Goal: Task Accomplishment & Management: Manage account settings

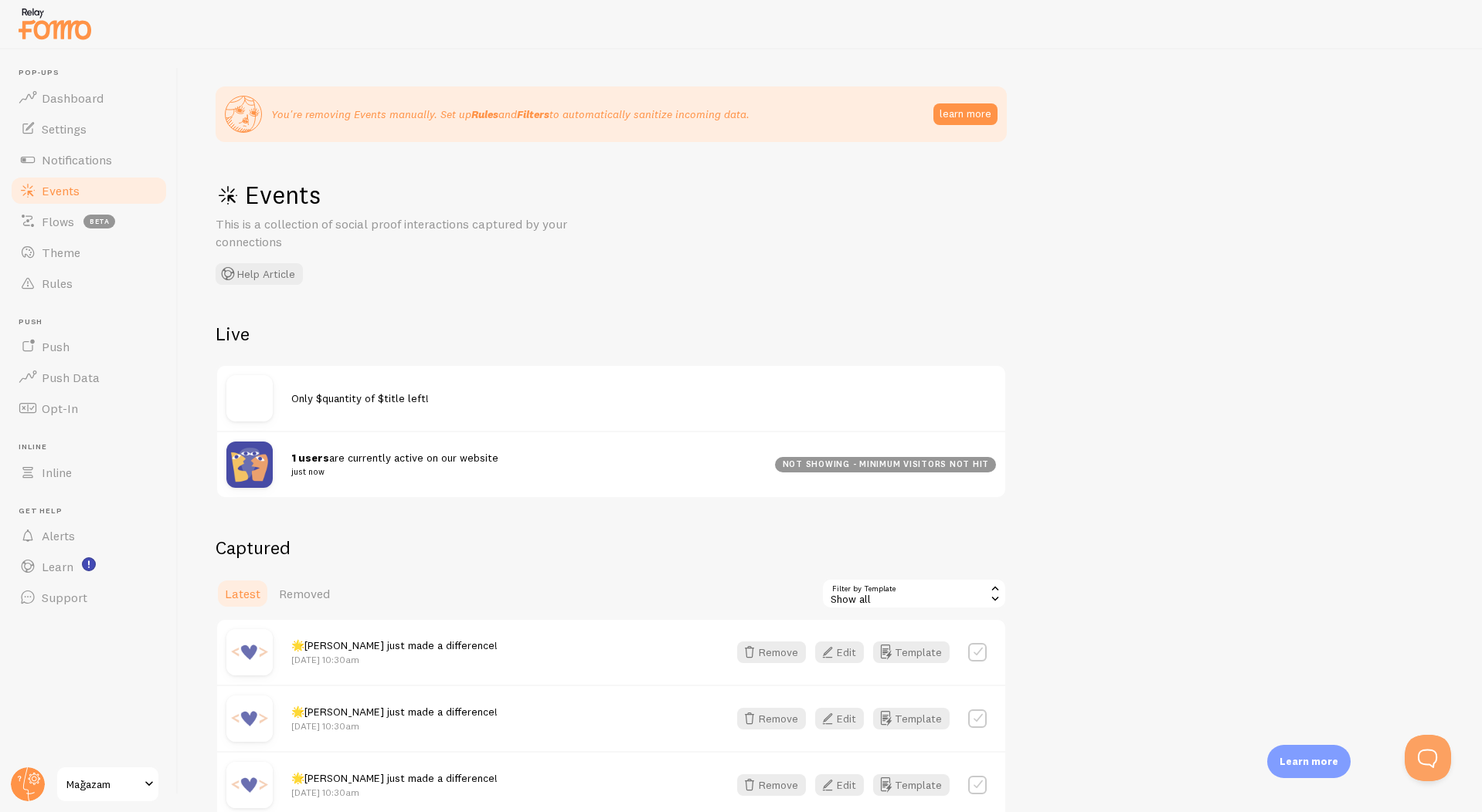
click at [976, 657] on label at bounding box center [977, 652] width 19 height 19
checkbox input "true"
click at [876, 597] on button "Select All" at bounding box center [852, 593] width 60 height 21
checkbox input "true"
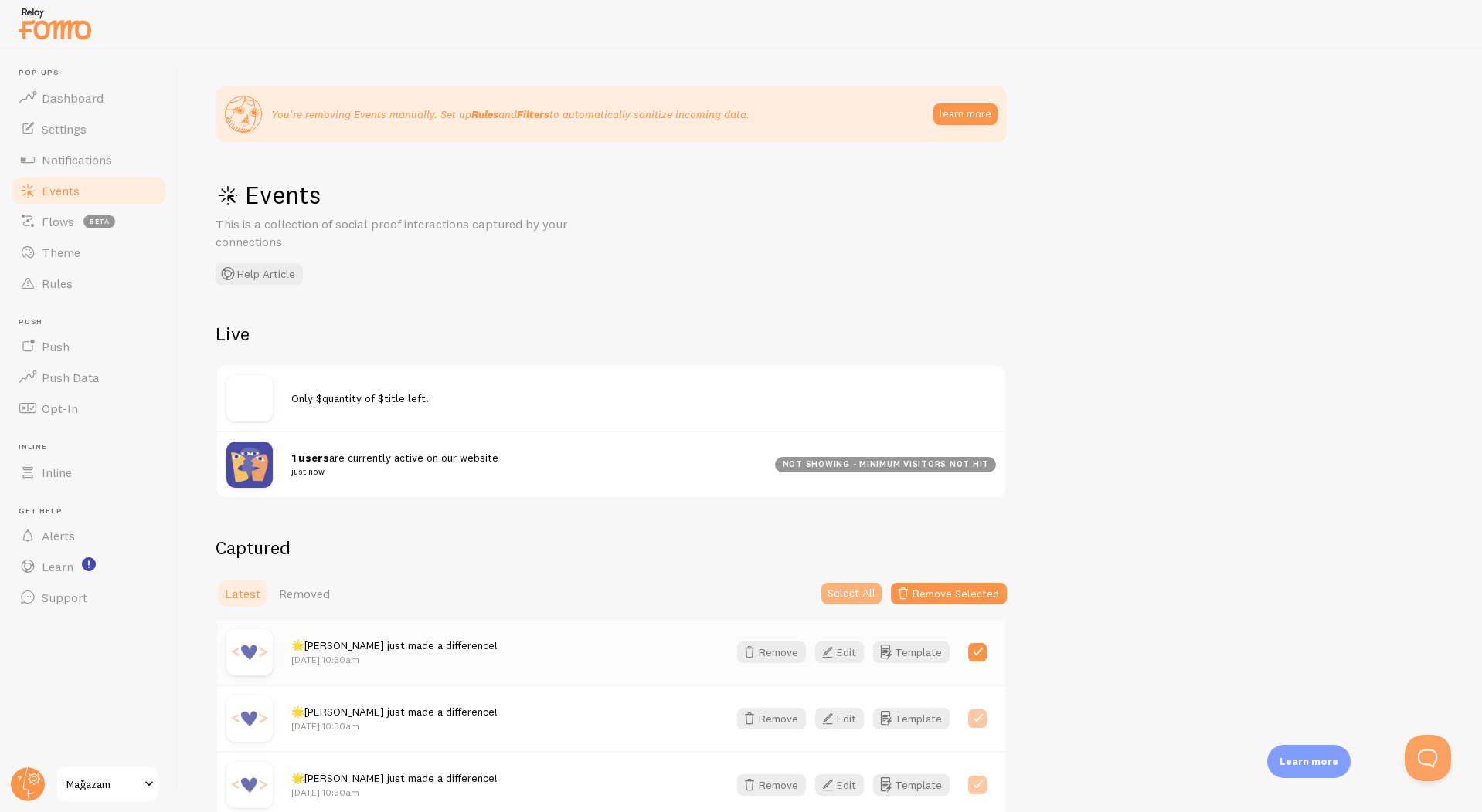
checkbox input "true"
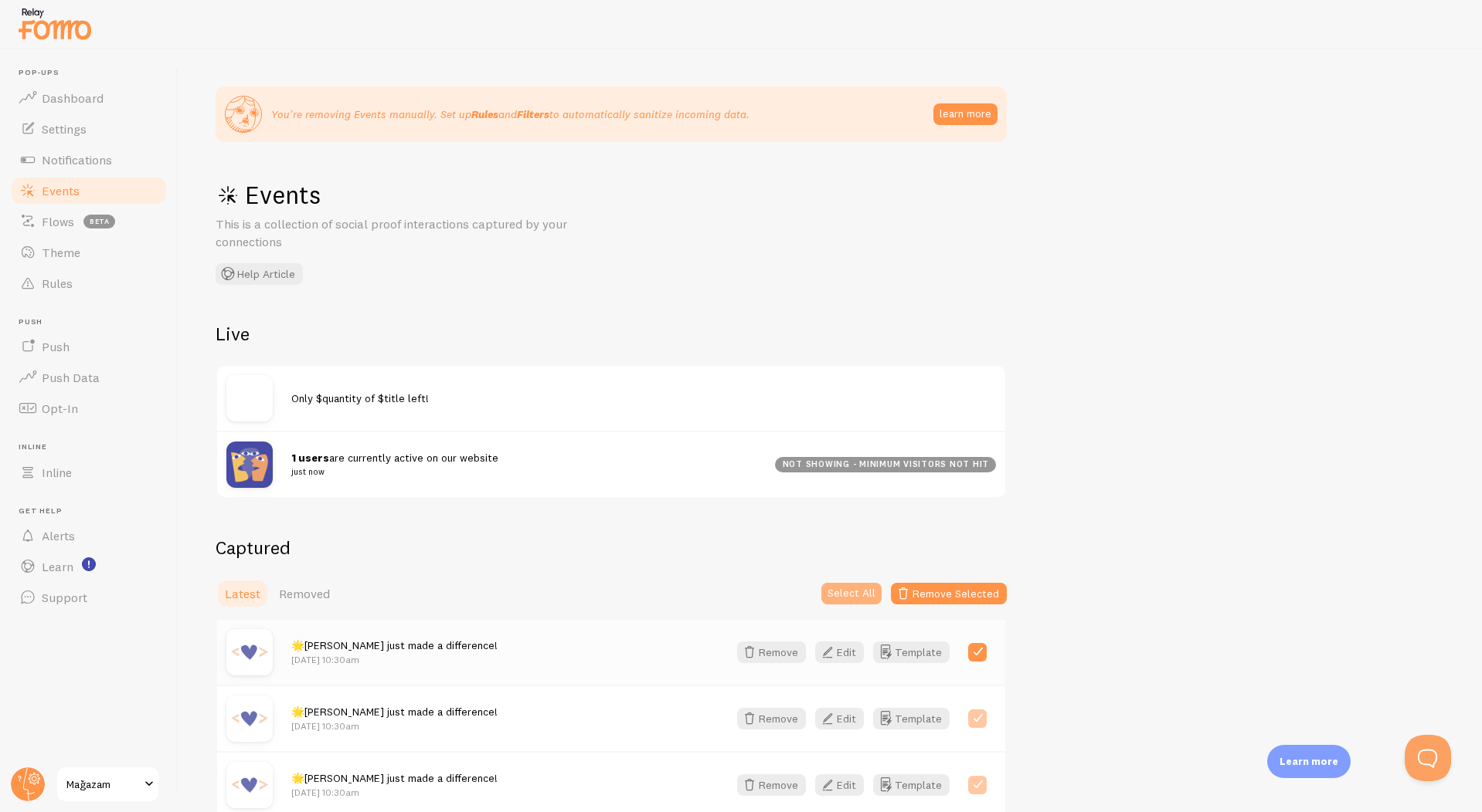
checkbox input "true"
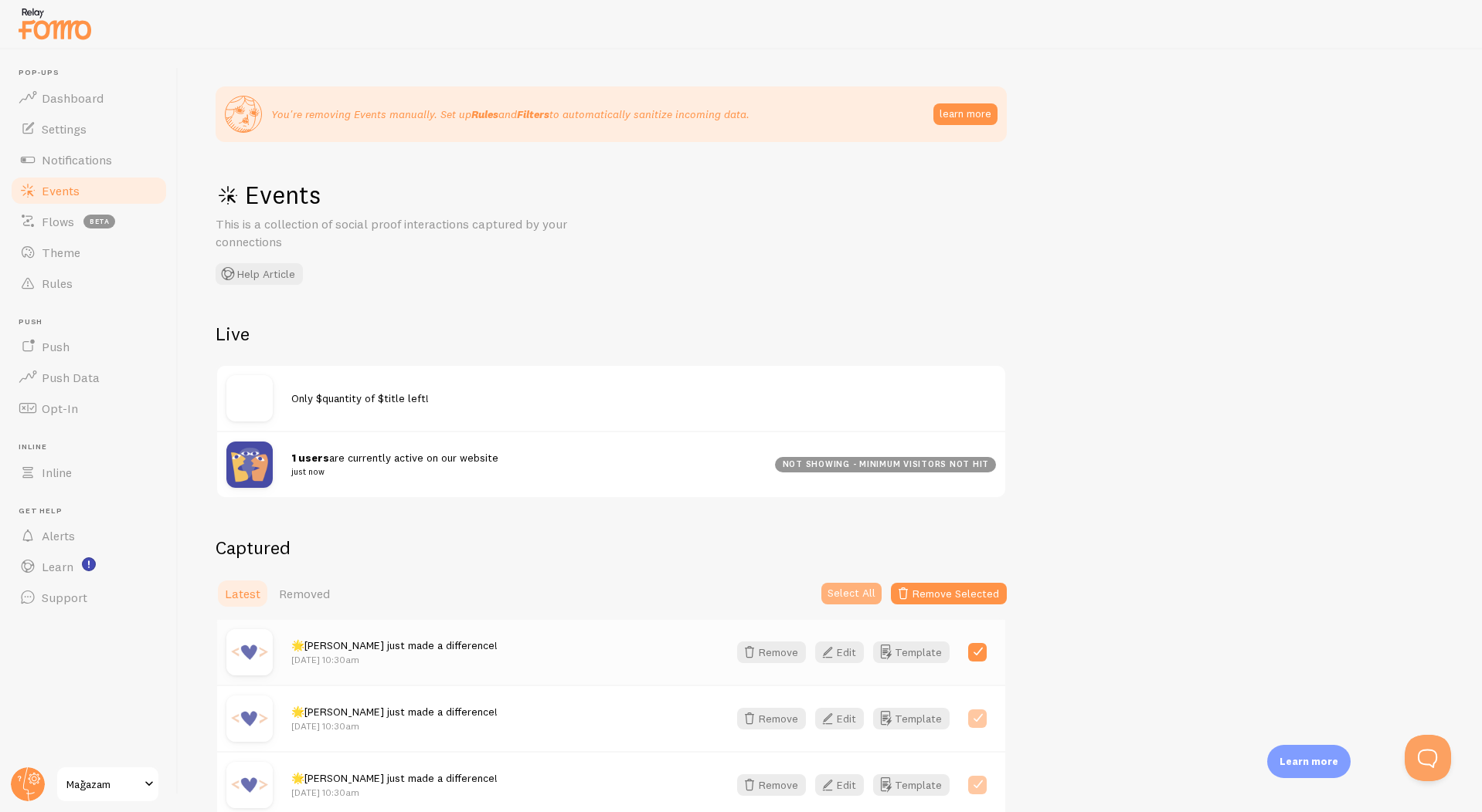
checkbox input "true"
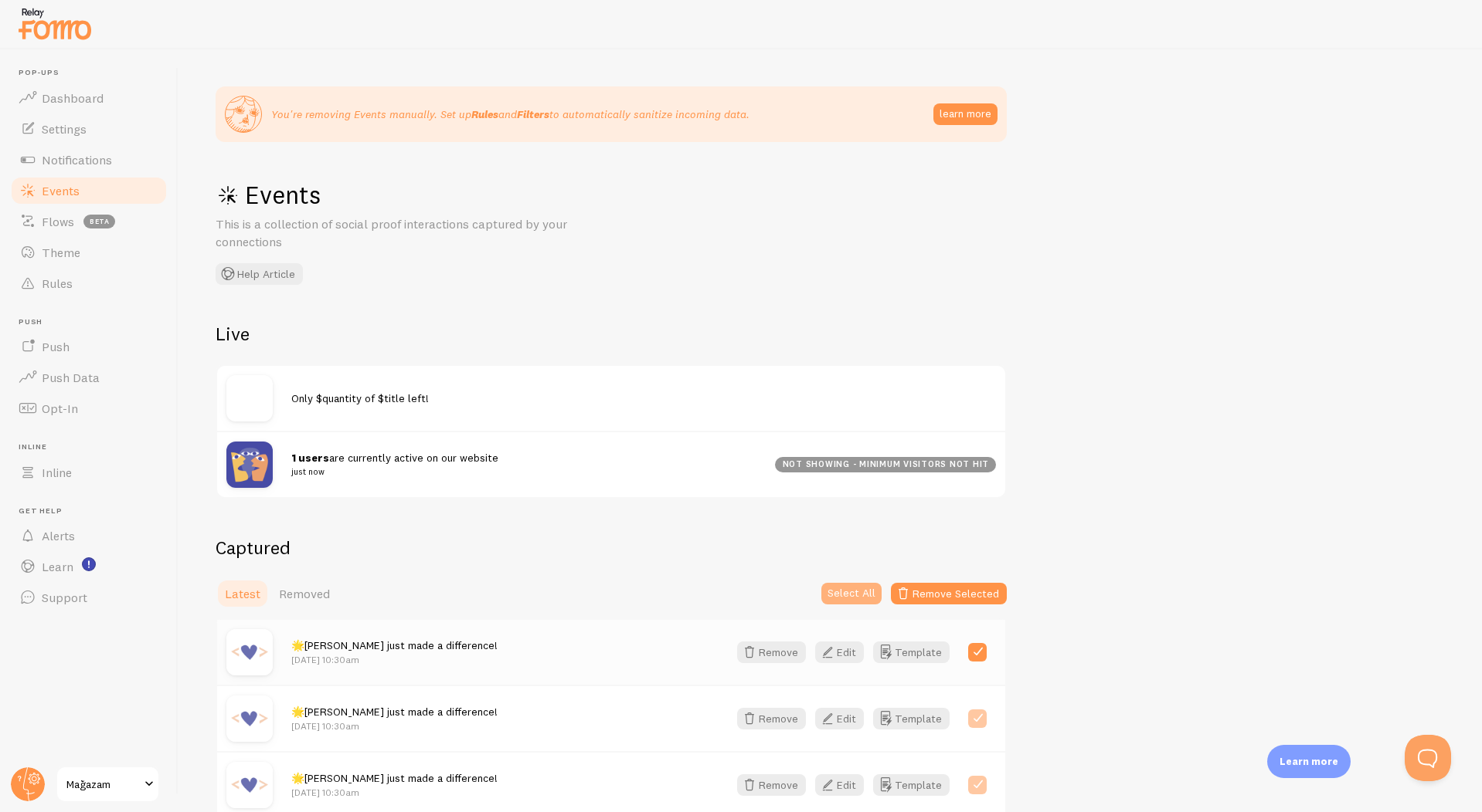
checkbox input "true"
click at [923, 597] on button "Remove Selected" at bounding box center [949, 593] width 116 height 21
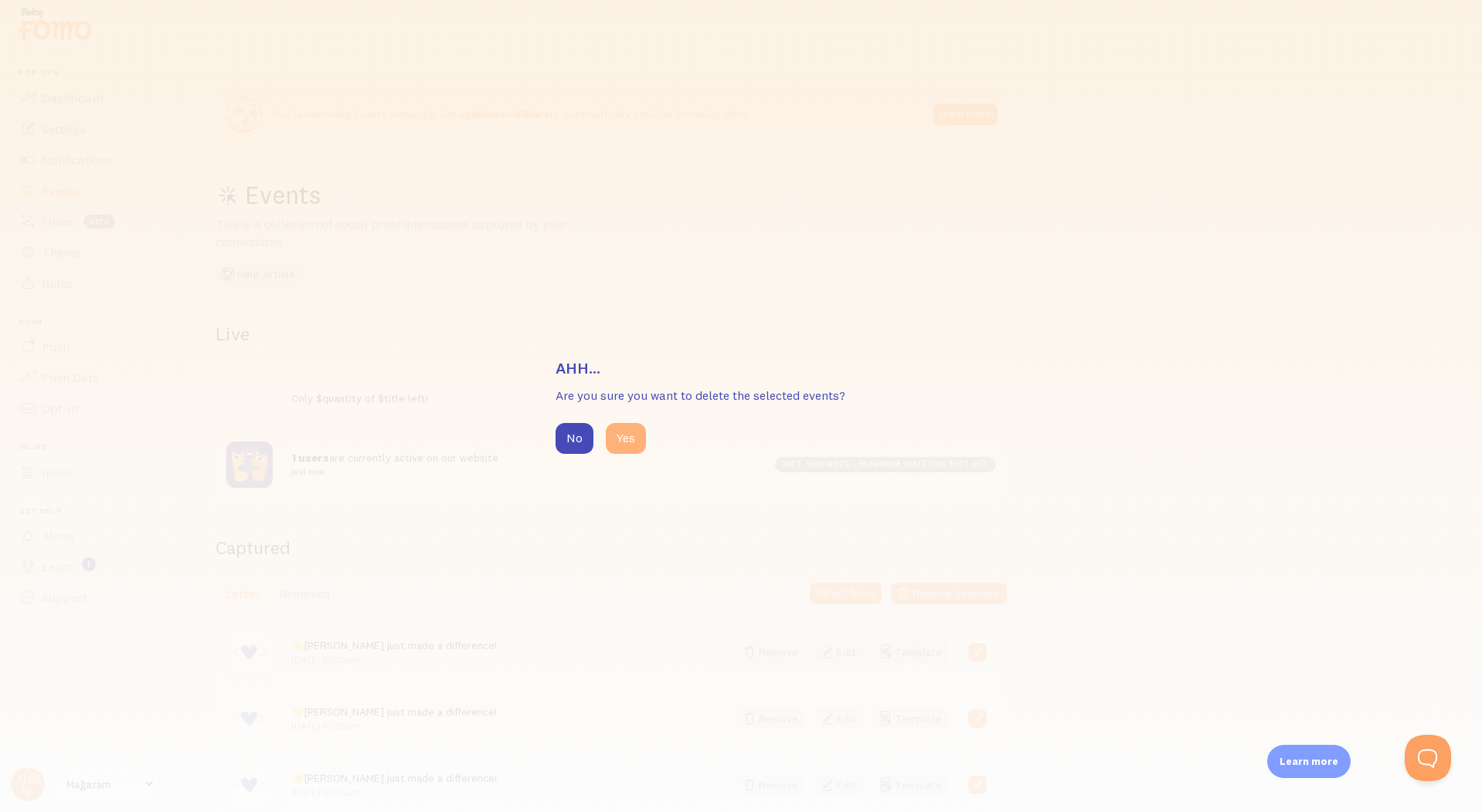
click at [639, 446] on button "Yes" at bounding box center [625, 438] width 40 height 31
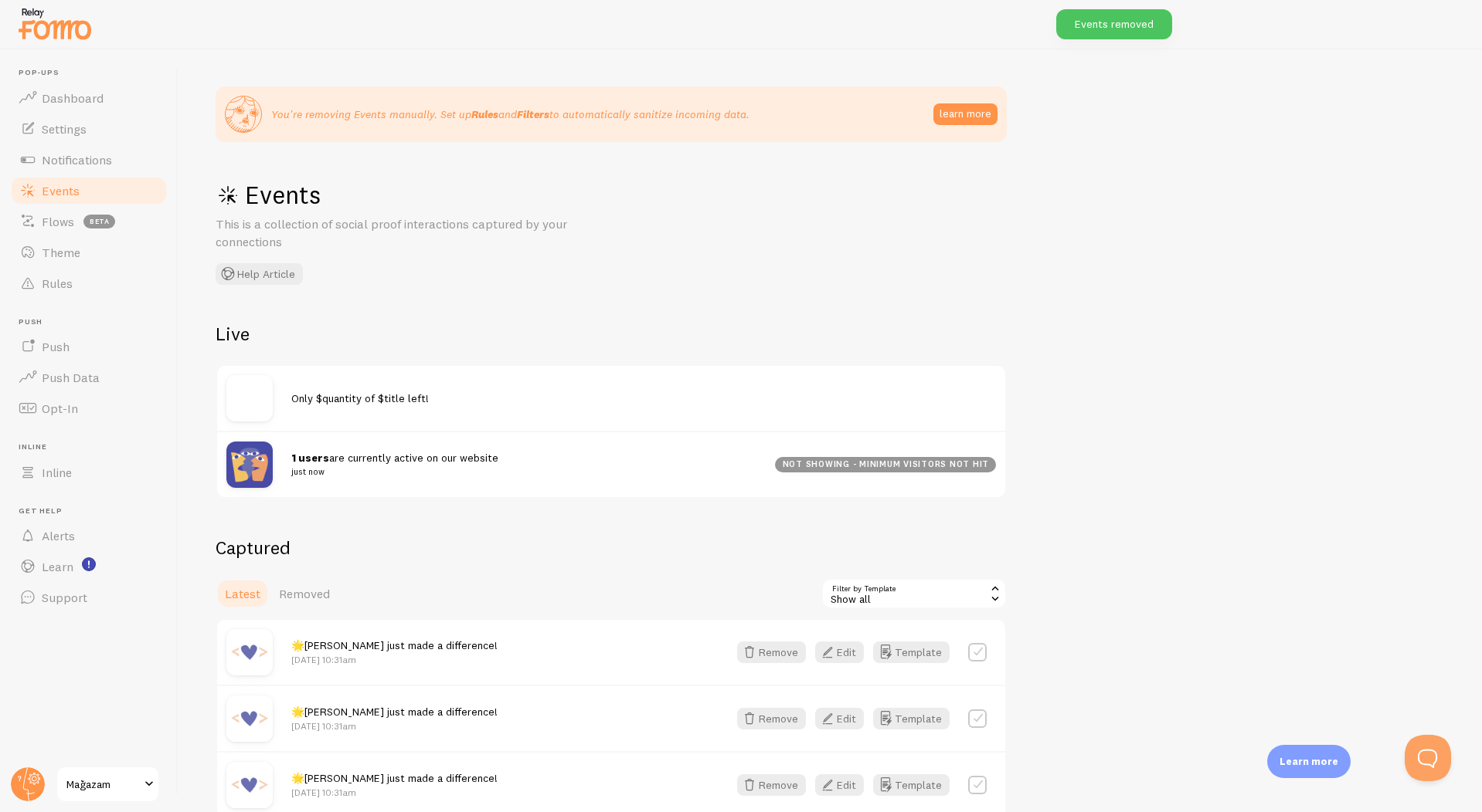
click at [968, 646] on label at bounding box center [977, 652] width 19 height 19
checkbox input "true"
click at [924, 597] on button "Remove Selected" at bounding box center [949, 593] width 116 height 21
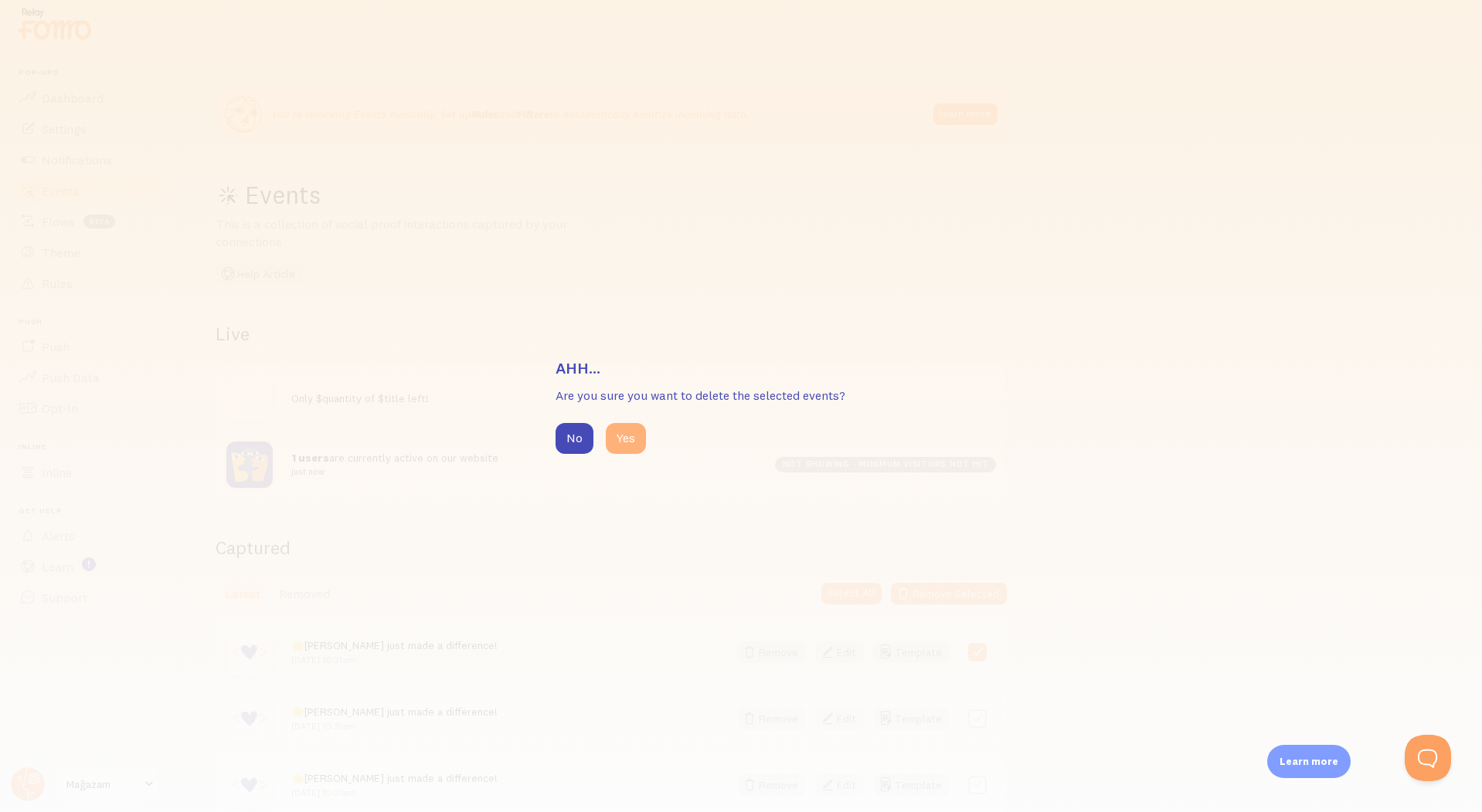
click at [630, 429] on button "Yes" at bounding box center [625, 438] width 40 height 31
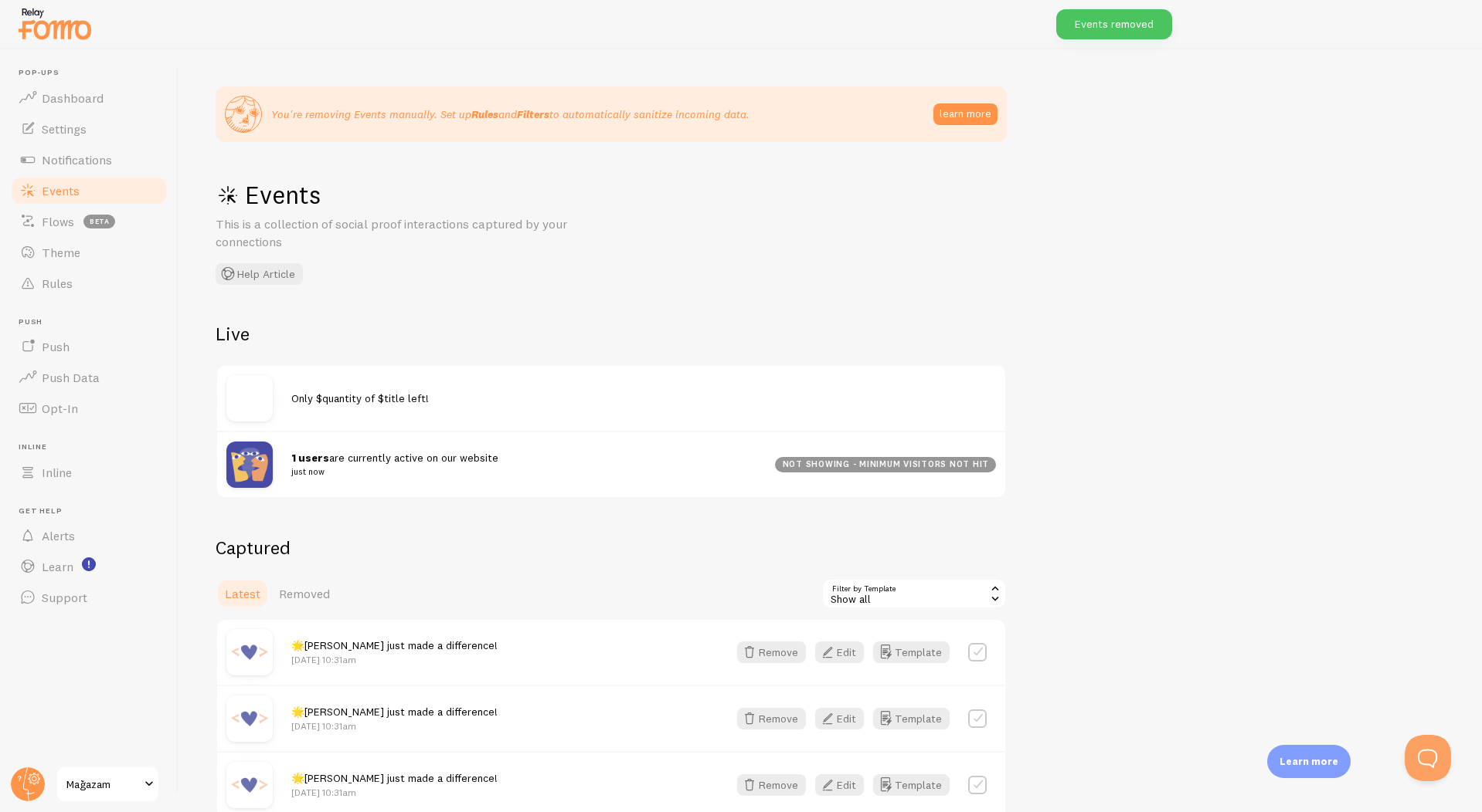
click at [971, 662] on div at bounding box center [977, 652] width 19 height 21
click at [971, 647] on label at bounding box center [977, 652] width 19 height 19
checkbox input "true"
click at [853, 579] on div "Latest Removed Select All Remove Selected" at bounding box center [611, 594] width 791 height 31
click at [853, 590] on button "Select All" at bounding box center [852, 593] width 60 height 21
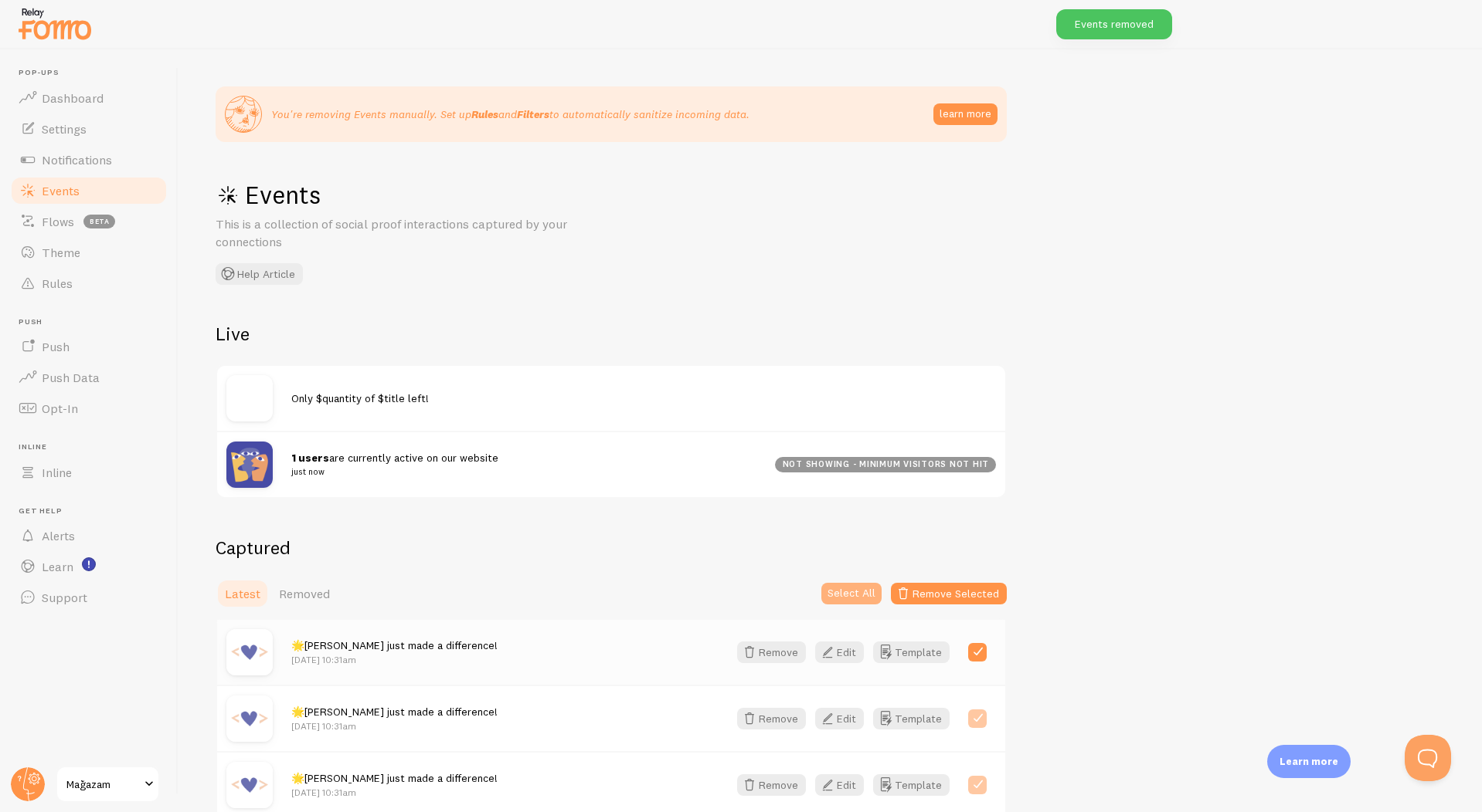
checkbox input "true"
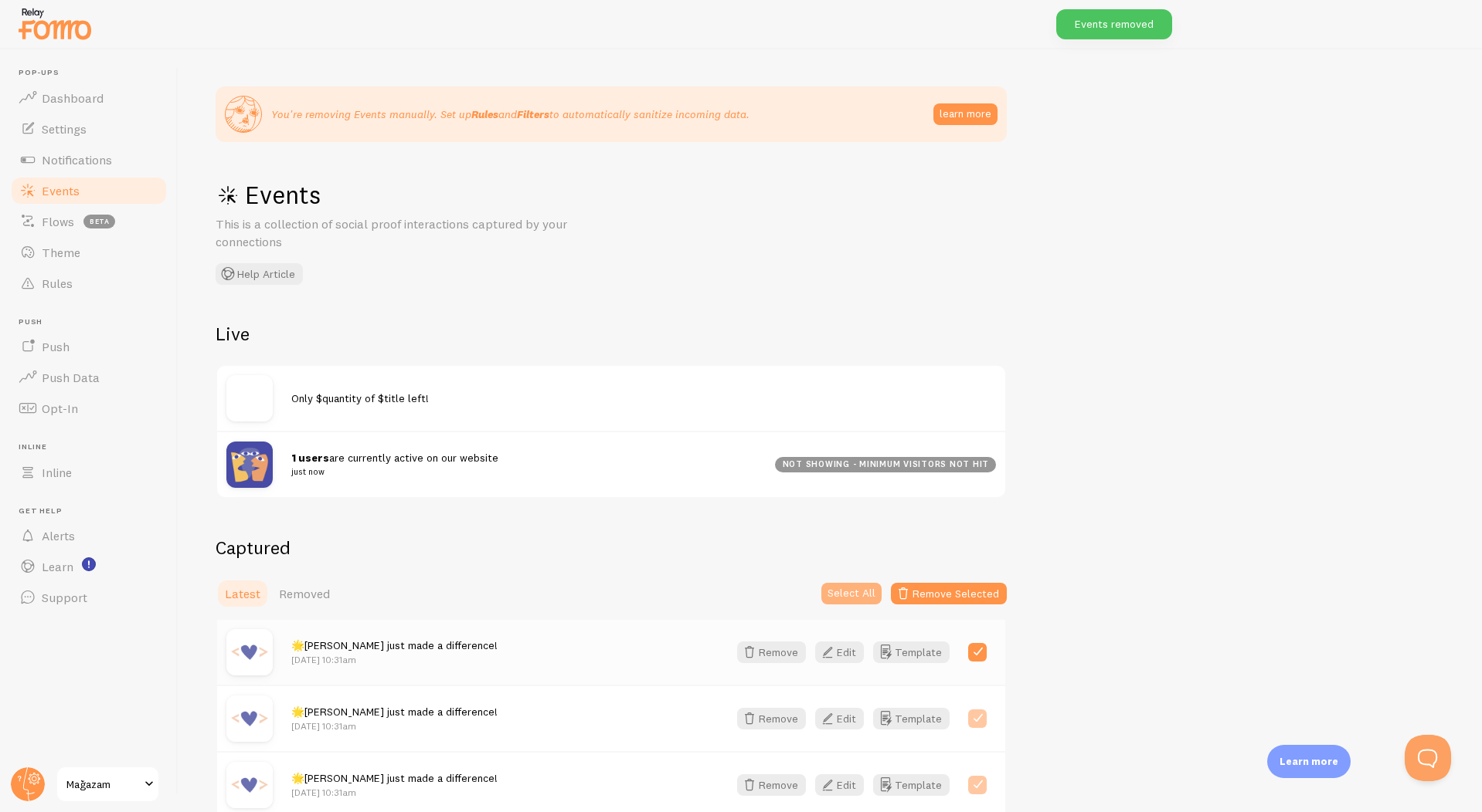
checkbox input "true"
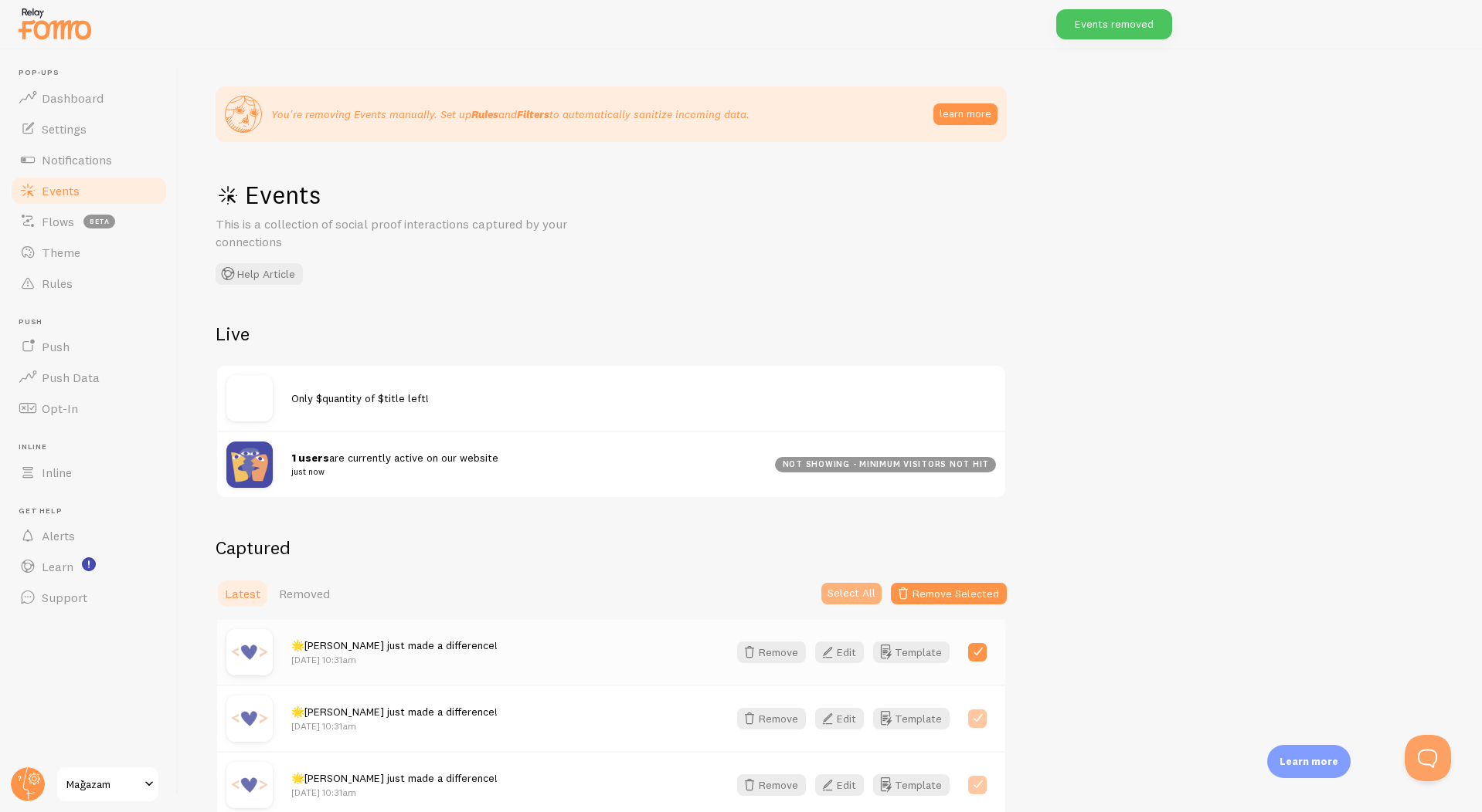
checkbox input "true"
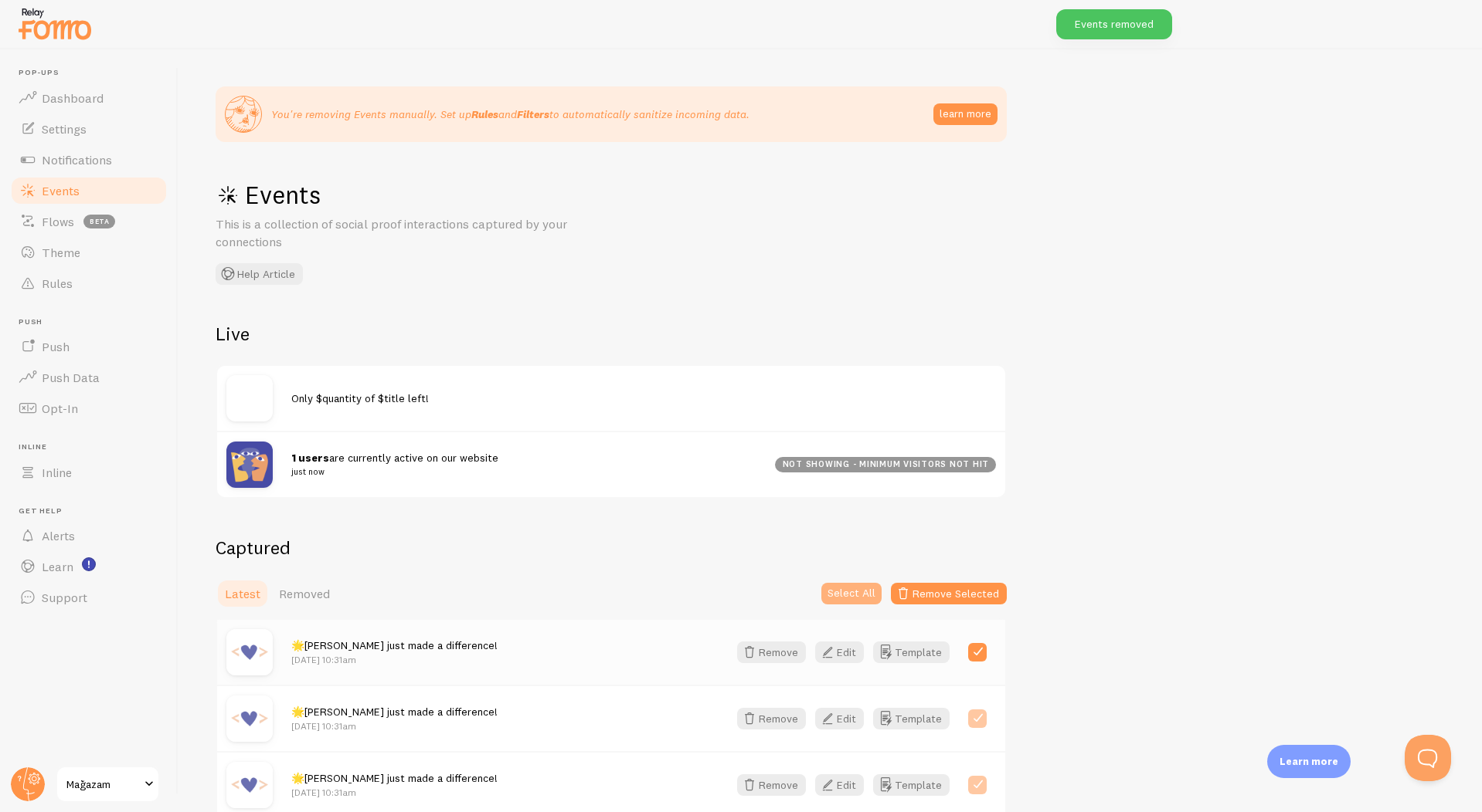
checkbox input "true"
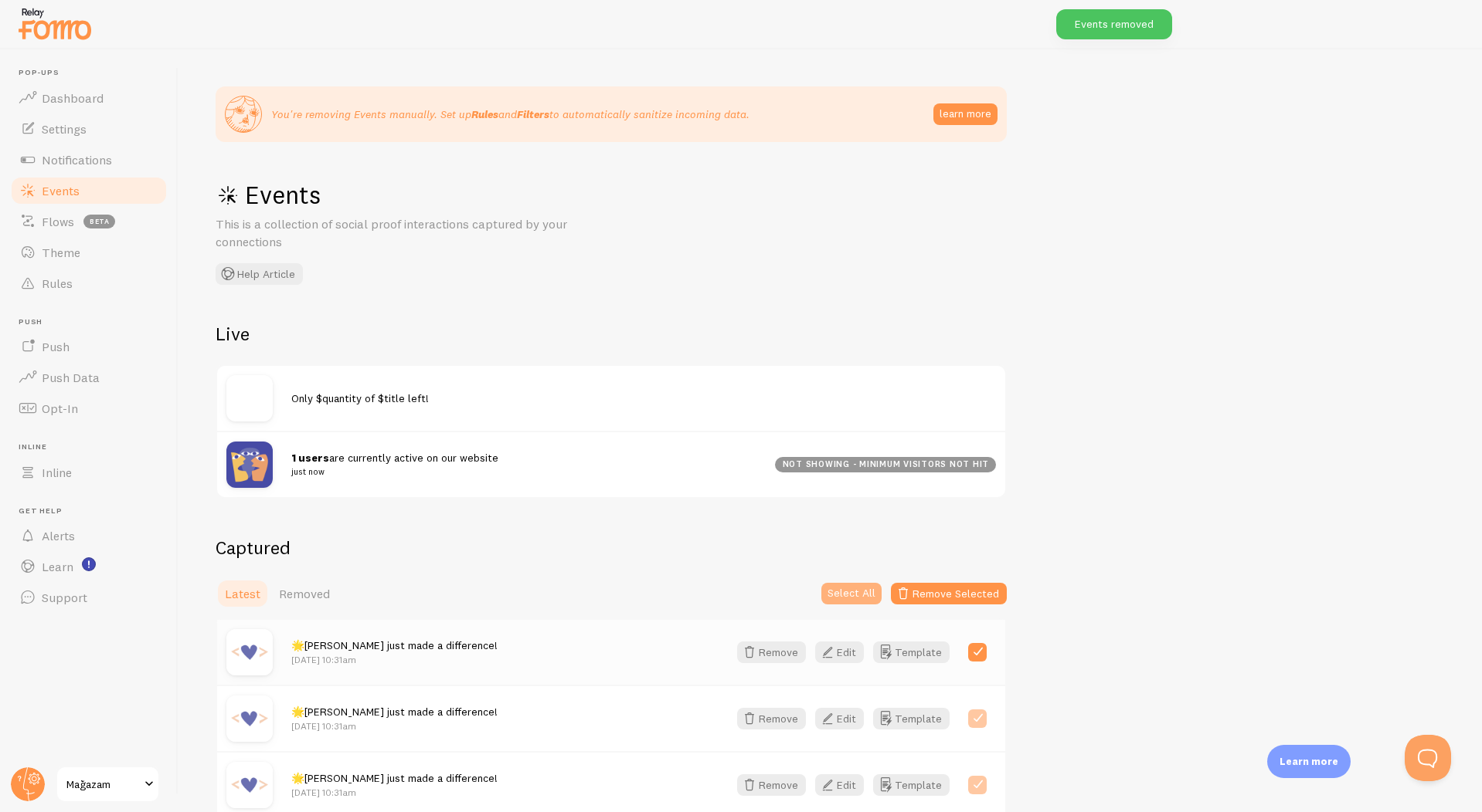
checkbox input "true"
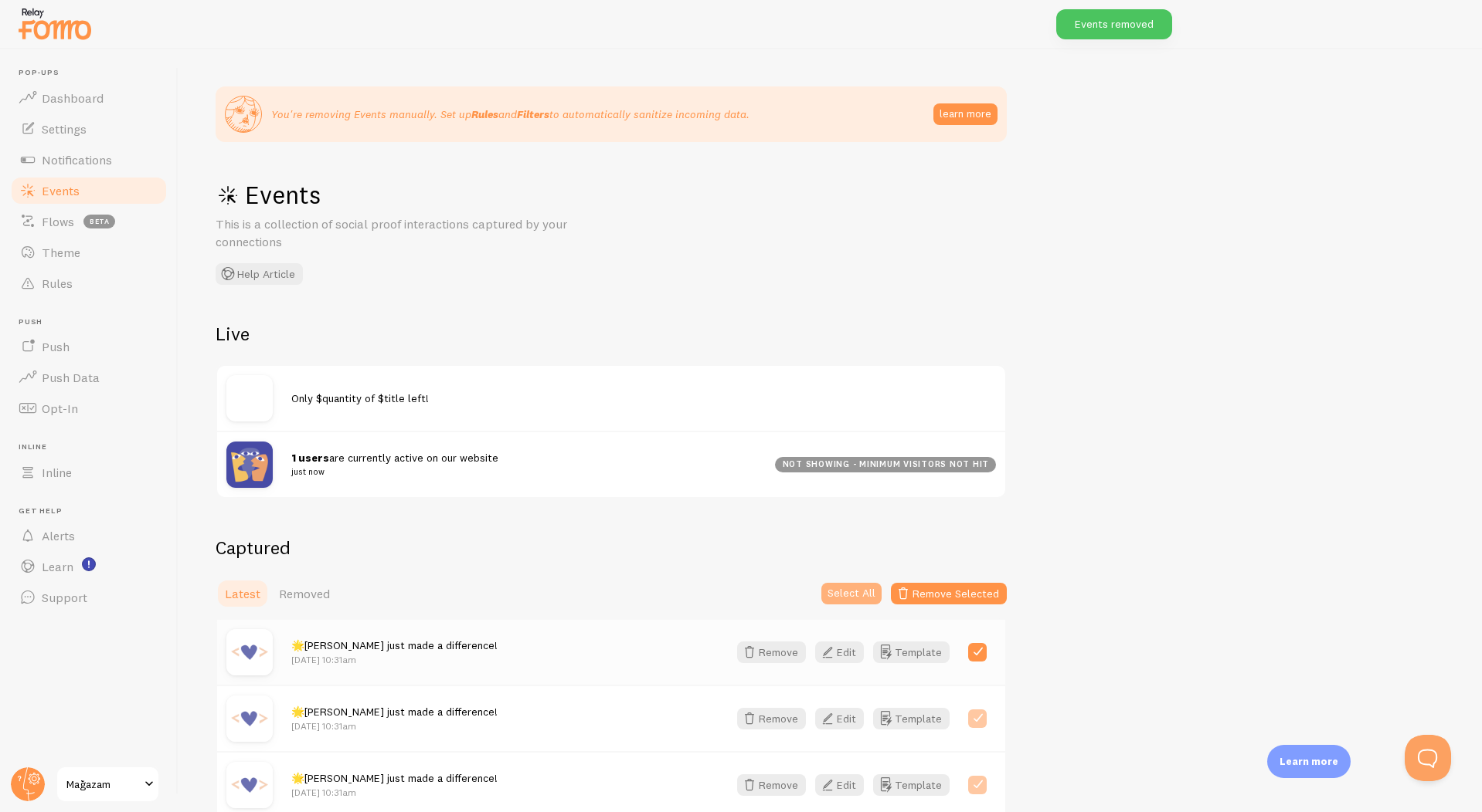
checkbox input "true"
click at [936, 592] on button "Remove Selected" at bounding box center [949, 593] width 116 height 21
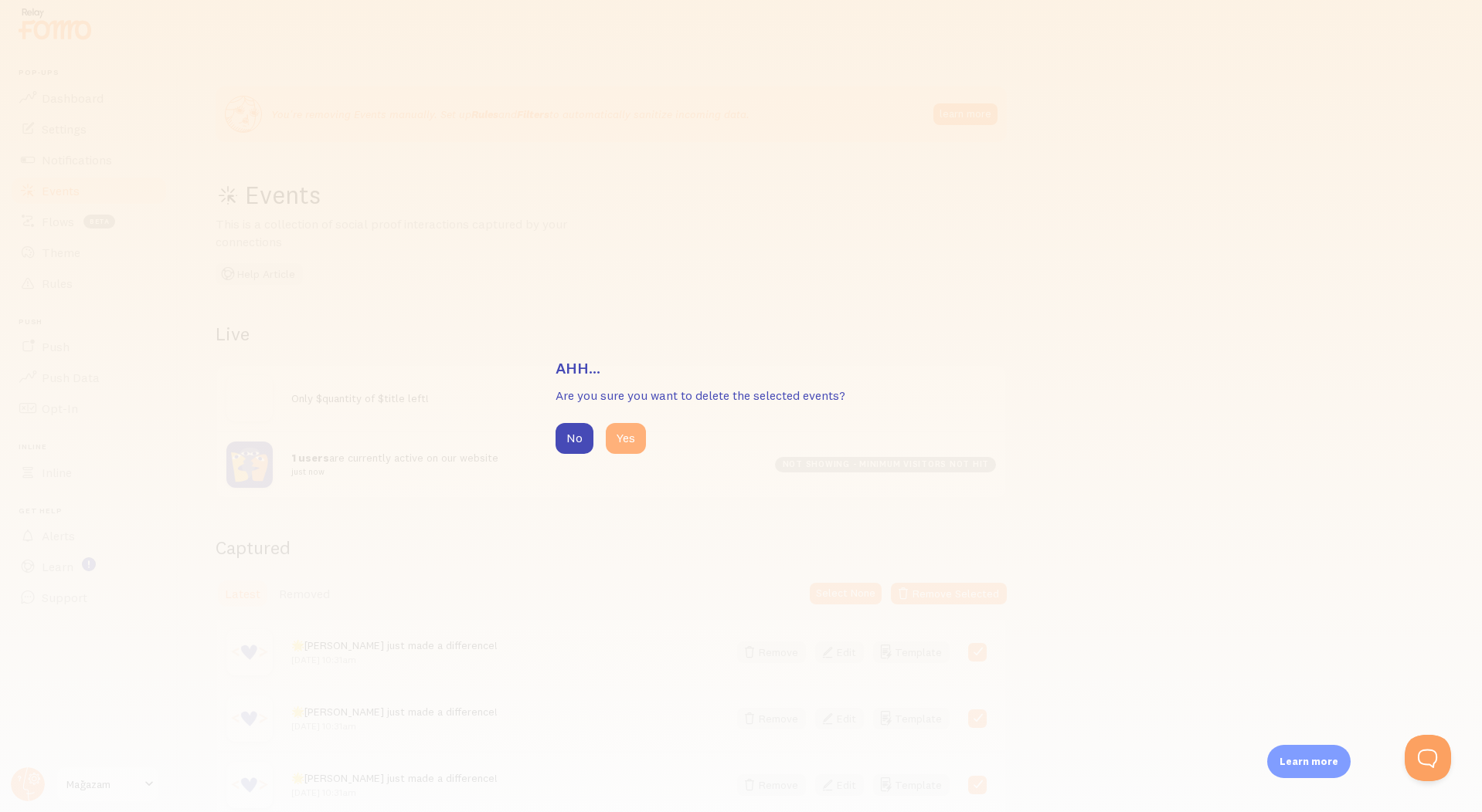
click at [607, 430] on button "Yes" at bounding box center [625, 438] width 40 height 31
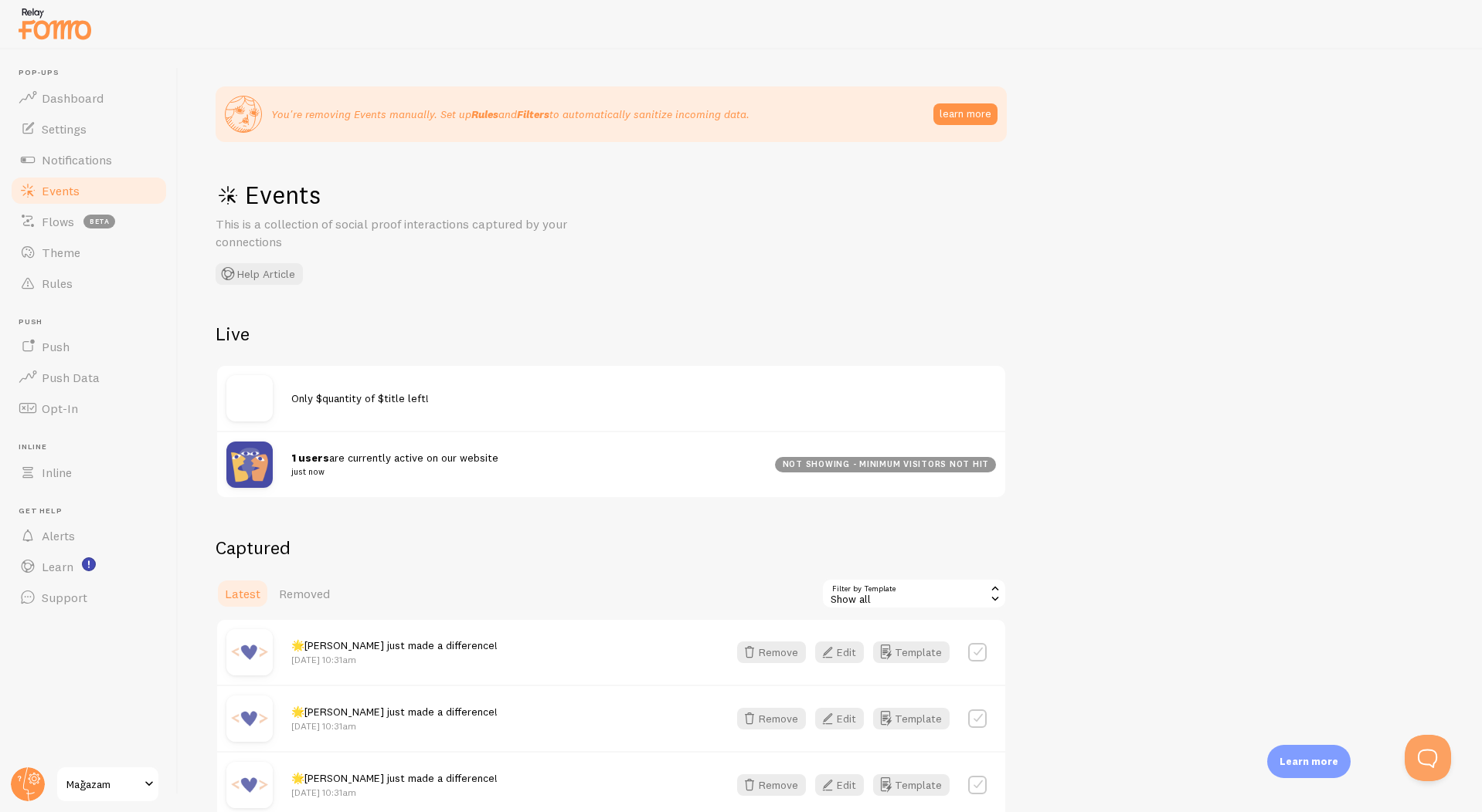
click at [979, 664] on div "🌟[PERSON_NAME] just made a difference! [DATE] 10:31am Remove Edit Template" at bounding box center [611, 652] width 788 height 64
click at [979, 637] on div "🌟[PERSON_NAME] just made a difference! [DATE] 10:31am Remove Edit Template" at bounding box center [611, 652] width 788 height 64
click at [979, 654] on label at bounding box center [977, 652] width 19 height 19
checkbox input "true"
click at [857, 594] on button "Select All" at bounding box center [852, 593] width 60 height 21
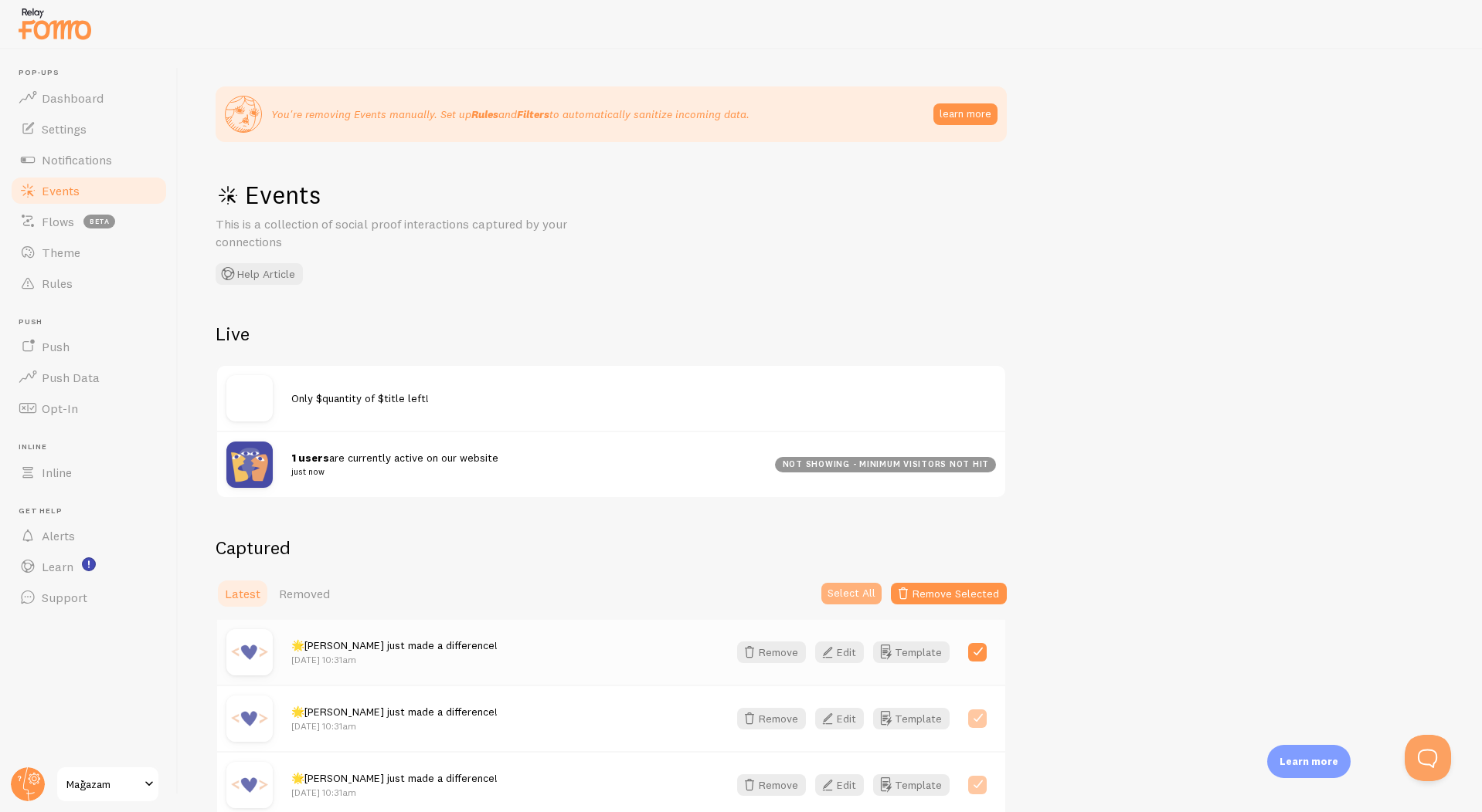
checkbox input "true"
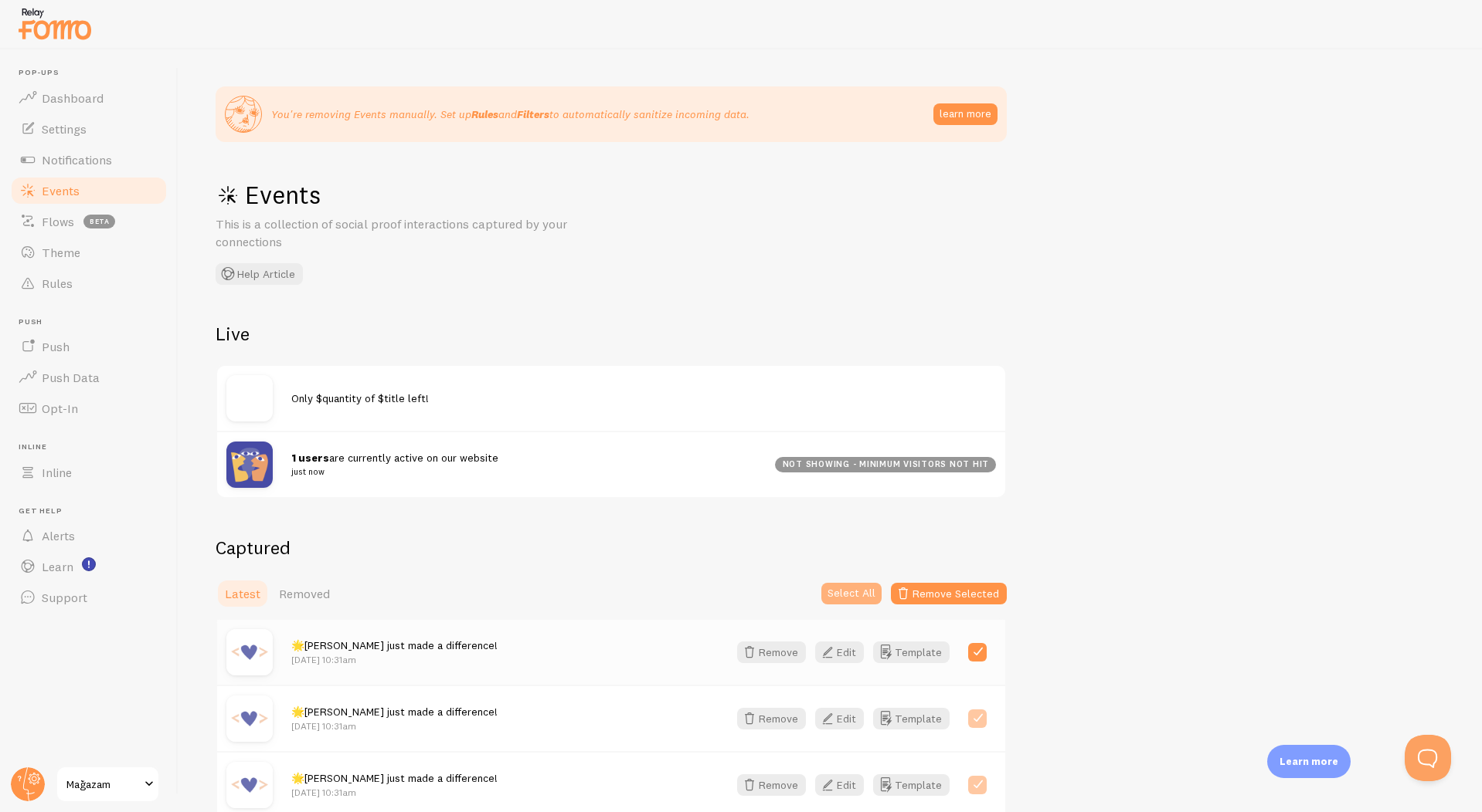
checkbox input "true"
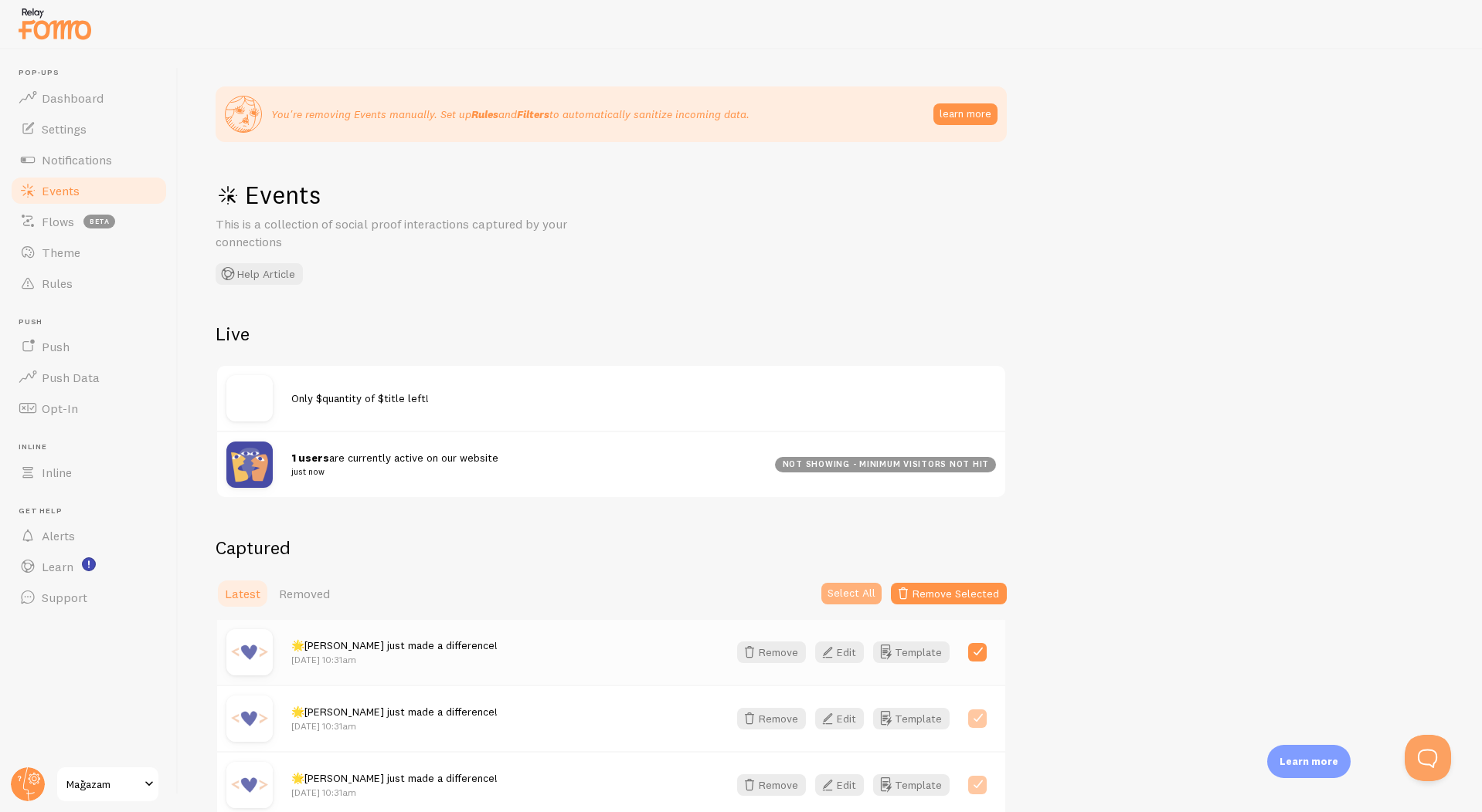
checkbox input "true"
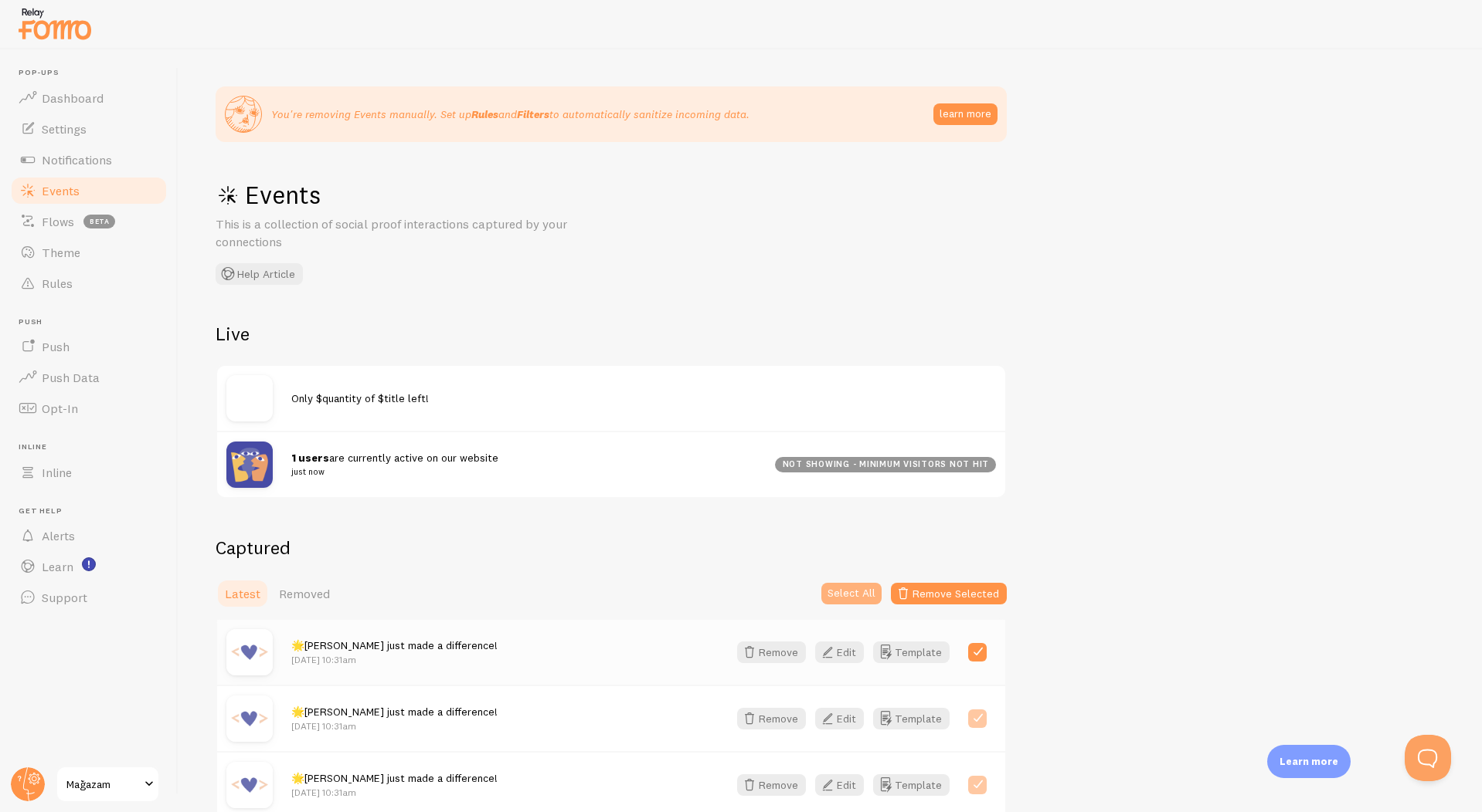
checkbox input "true"
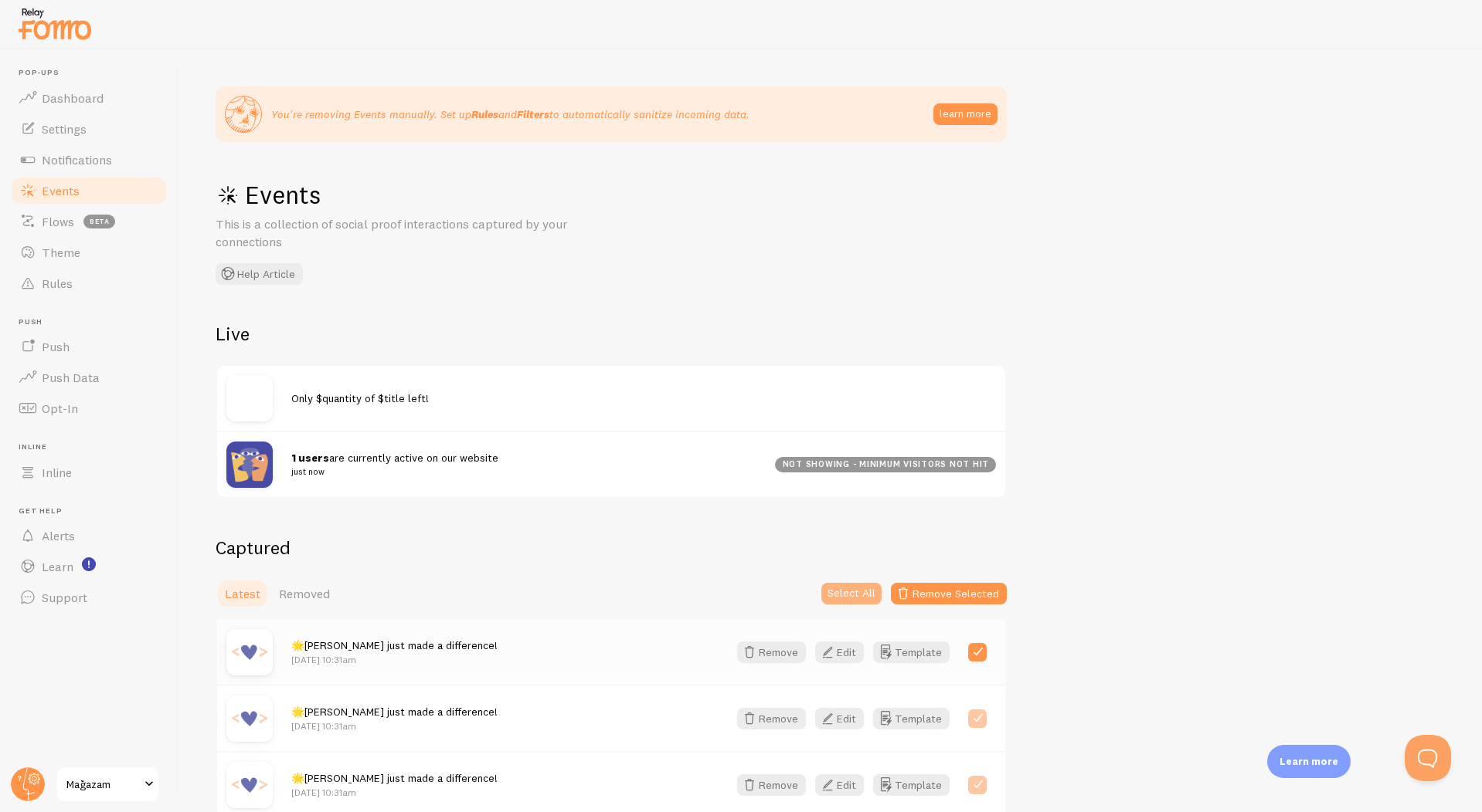
checkbox input "true"
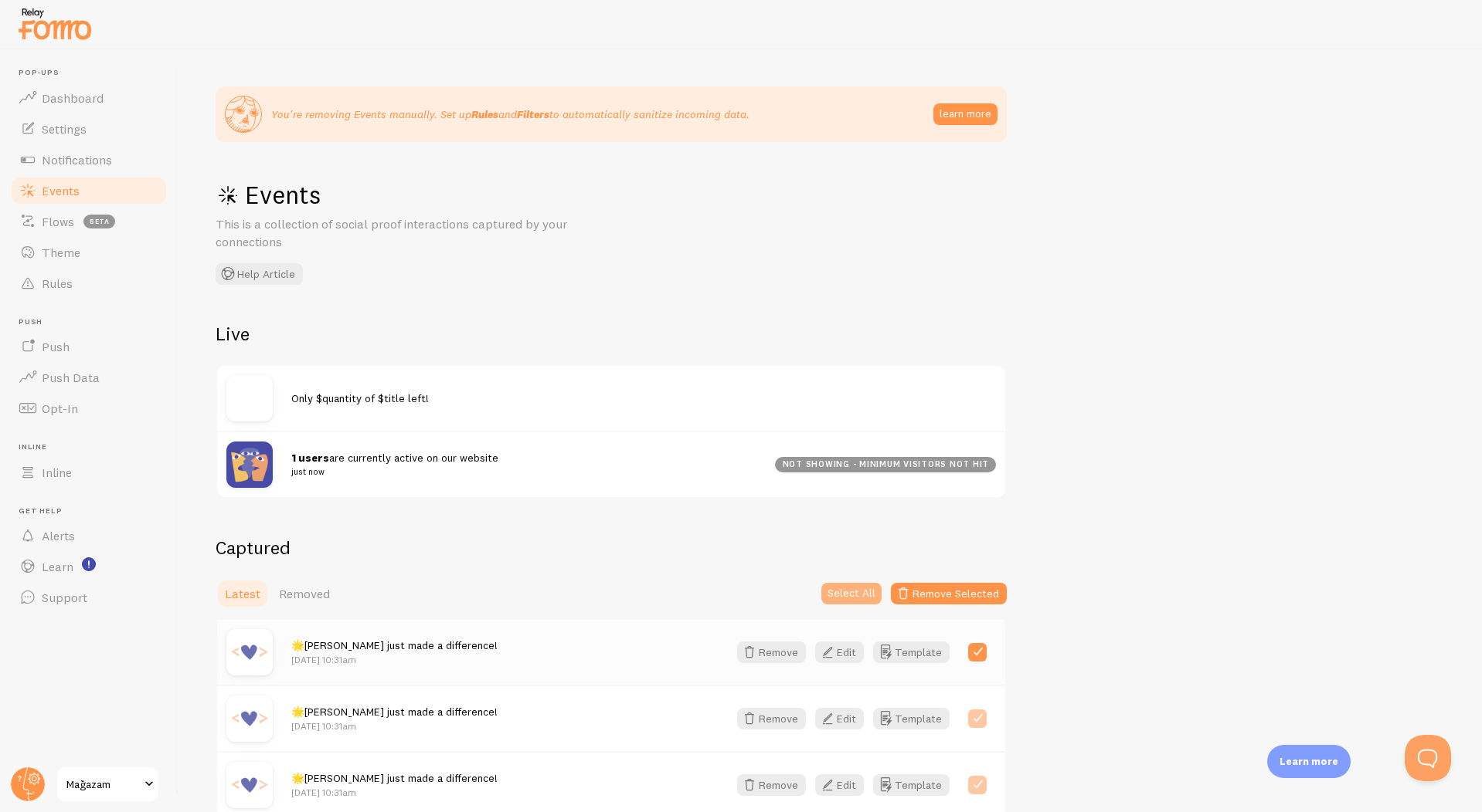
checkbox input "true"
click at [909, 592] on icon "button" at bounding box center [903, 593] width 19 height 19
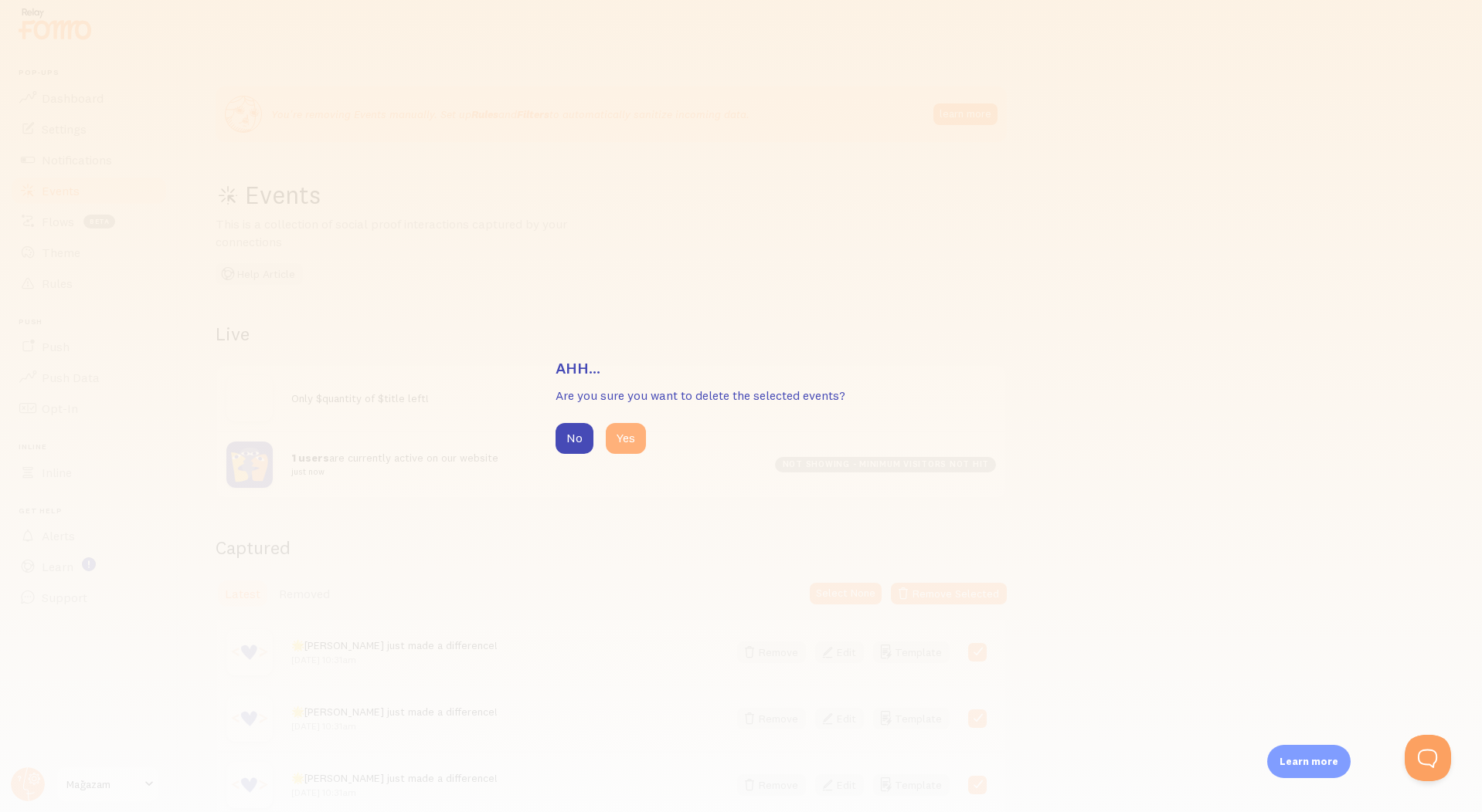
click at [636, 451] on button "Yes" at bounding box center [625, 438] width 40 height 31
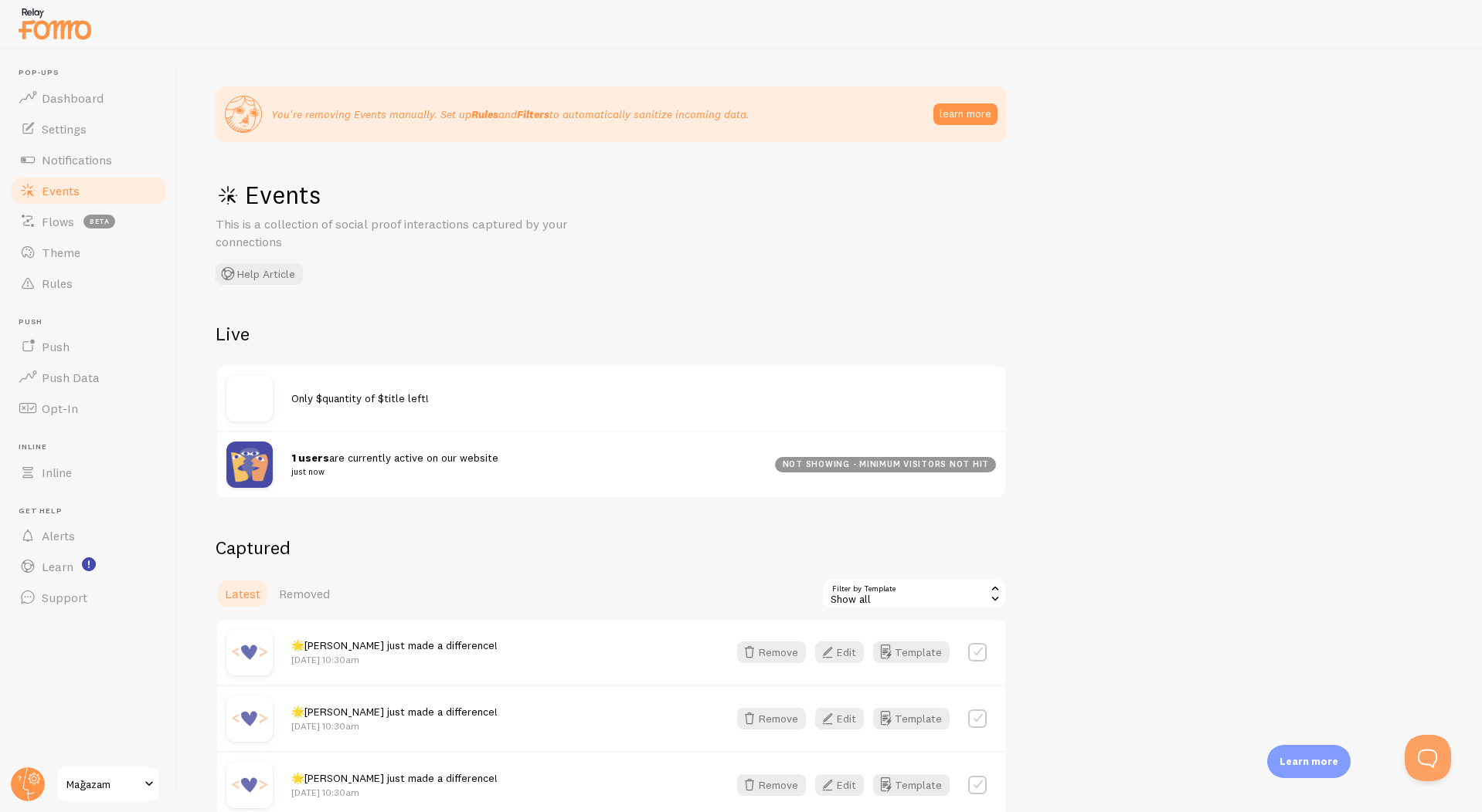
click at [977, 654] on label at bounding box center [977, 652] width 19 height 19
checkbox input "true"
click at [877, 604] on div "Latest Removed Select All Remove Selected" at bounding box center [611, 594] width 791 height 31
click at [874, 593] on button "Select All" at bounding box center [852, 593] width 60 height 21
checkbox input "true"
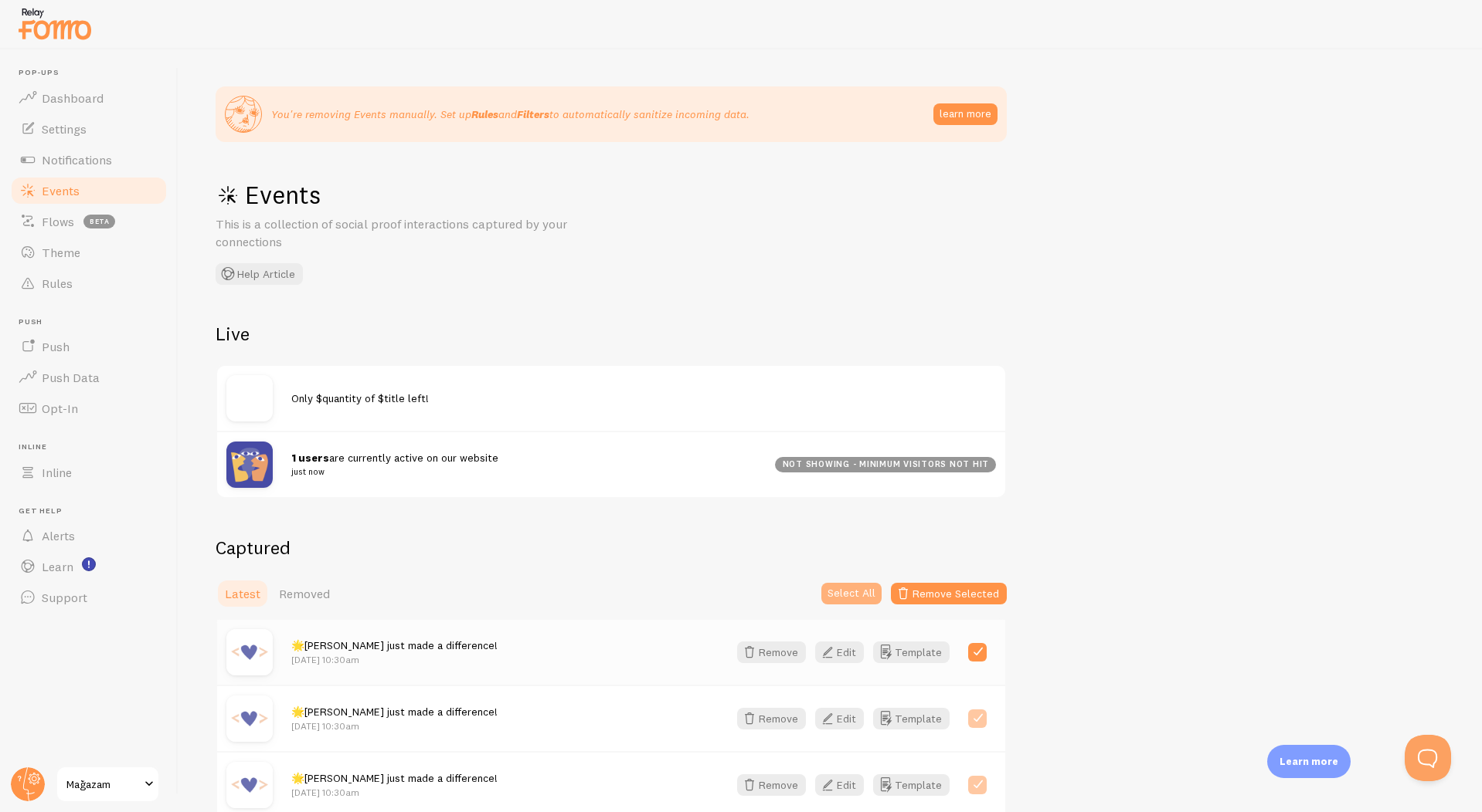
checkbox input "true"
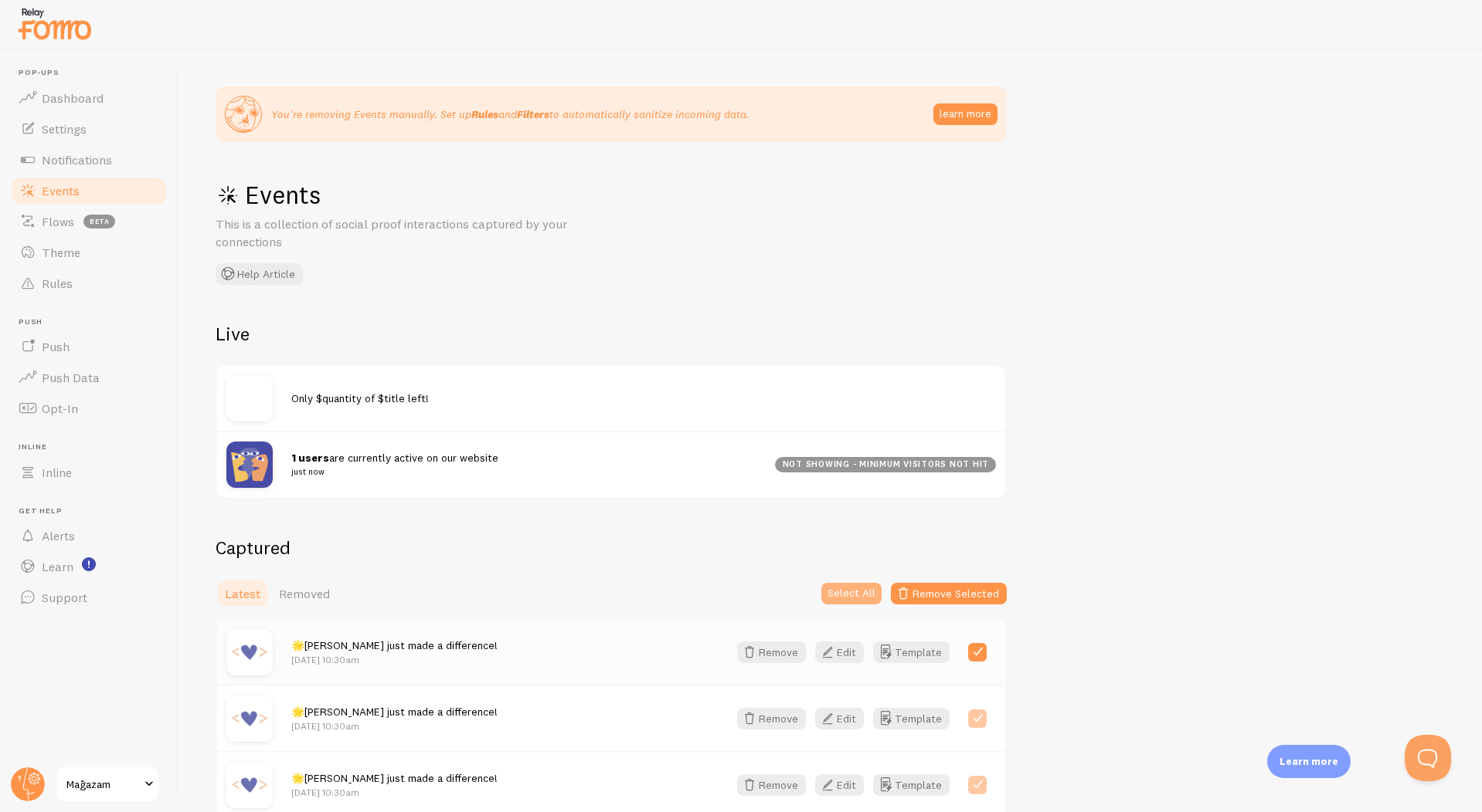
checkbox input "true"
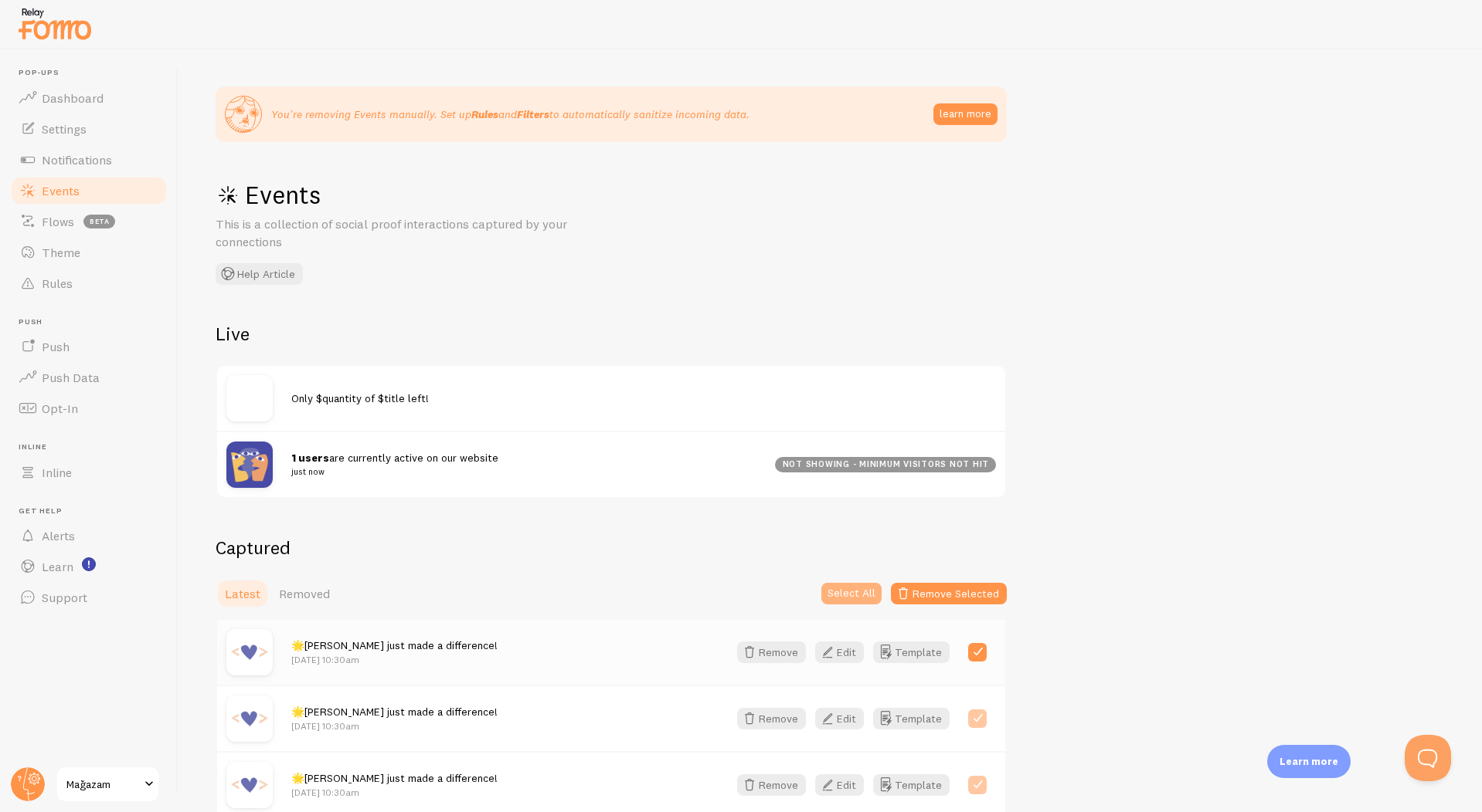
checkbox input "true"
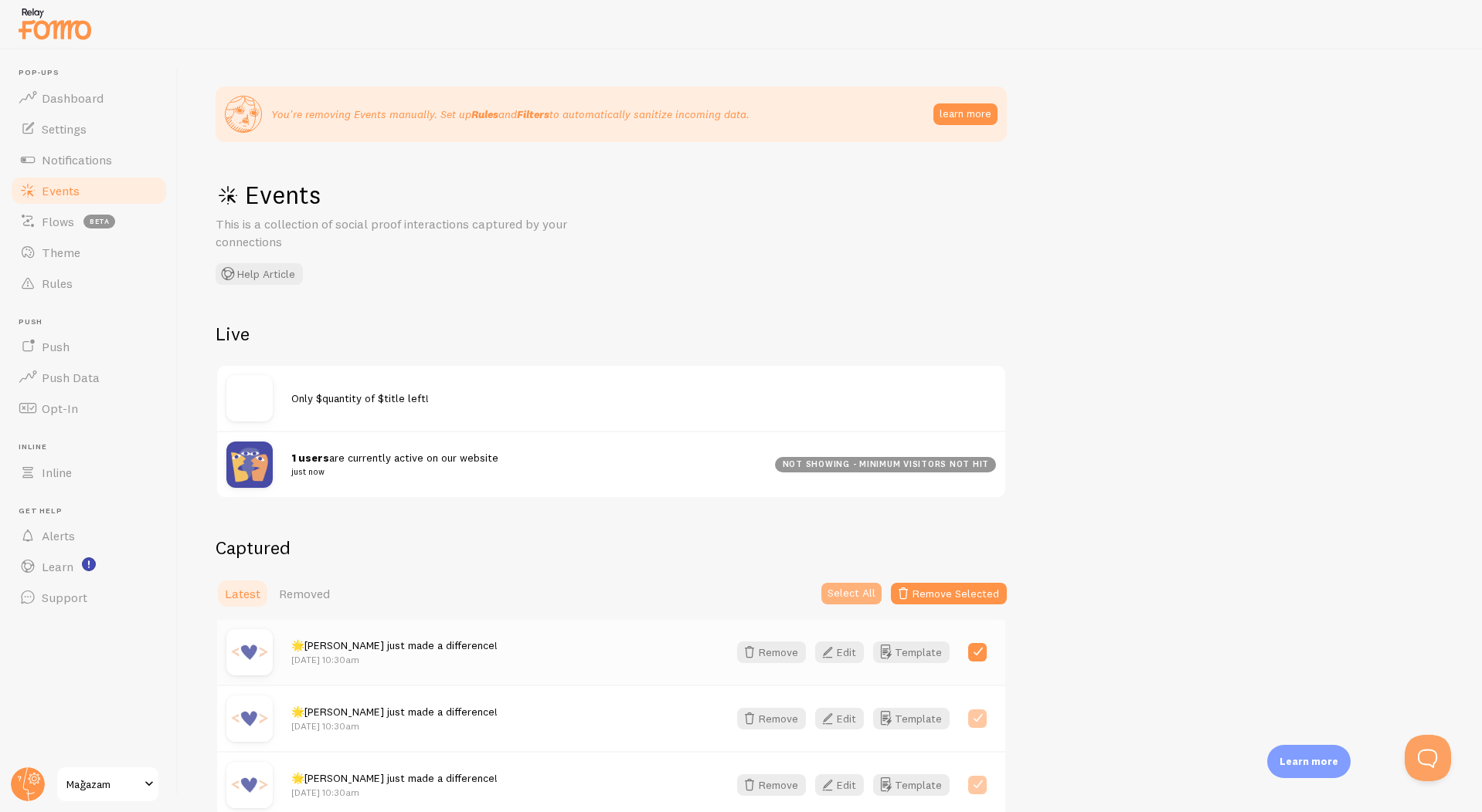
checkbox input "true"
click at [917, 593] on button "Remove Selected" at bounding box center [949, 593] width 116 height 21
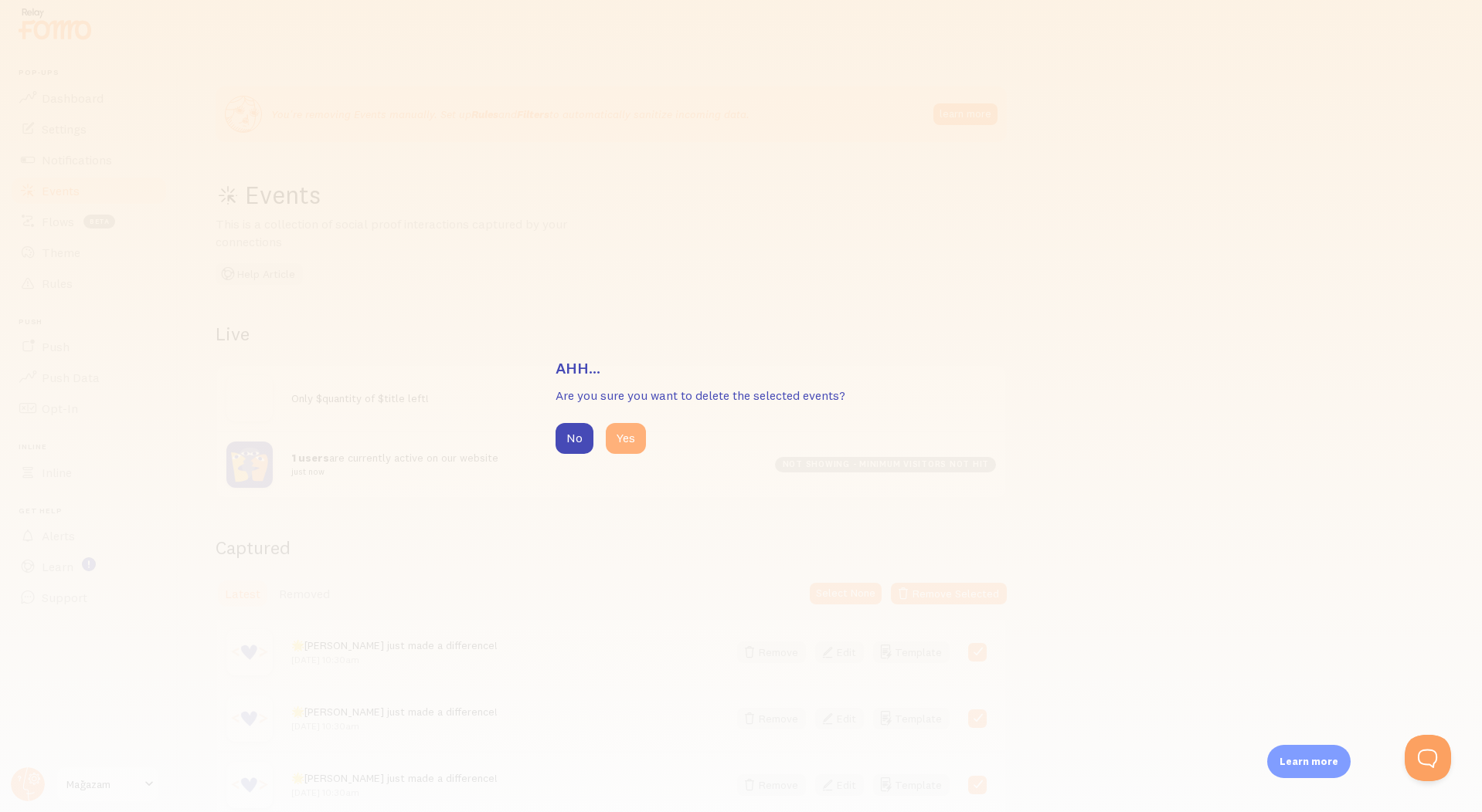
click at [635, 445] on button "Yes" at bounding box center [625, 438] width 40 height 31
